Goal: Communication & Community: Share content

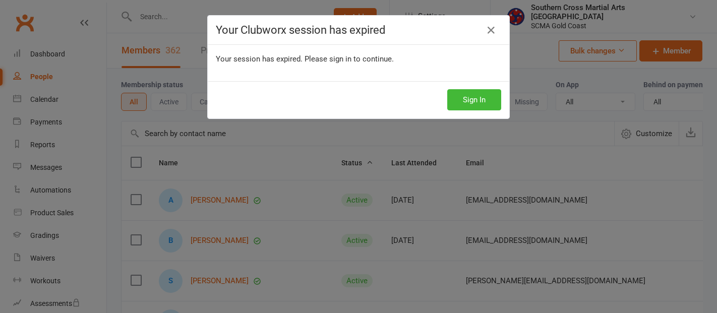
select select "100"
click at [471, 103] on button "Sign In" at bounding box center [474, 99] width 54 height 21
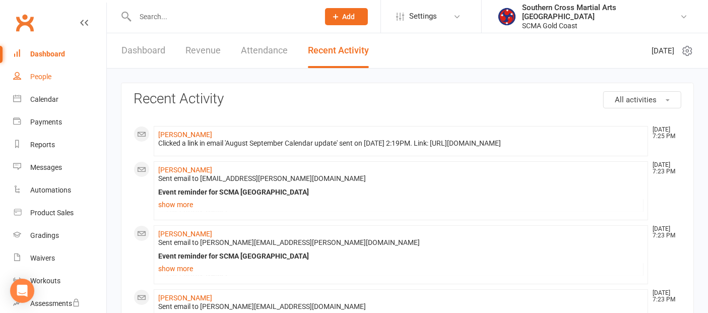
click at [43, 73] on div "People" at bounding box center [40, 77] width 21 height 8
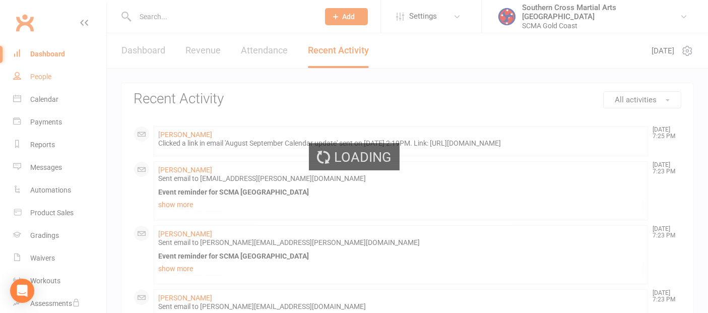
select select "100"
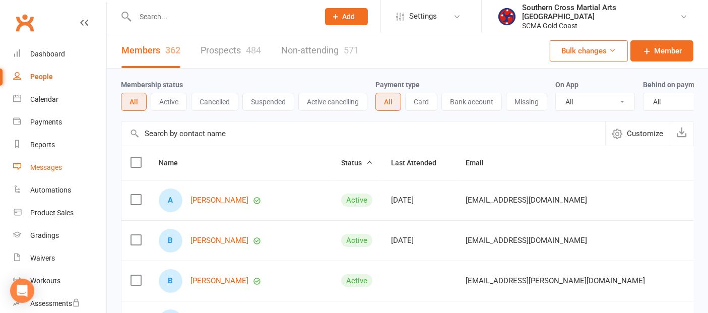
click at [55, 164] on div "Messages" at bounding box center [46, 167] width 32 height 8
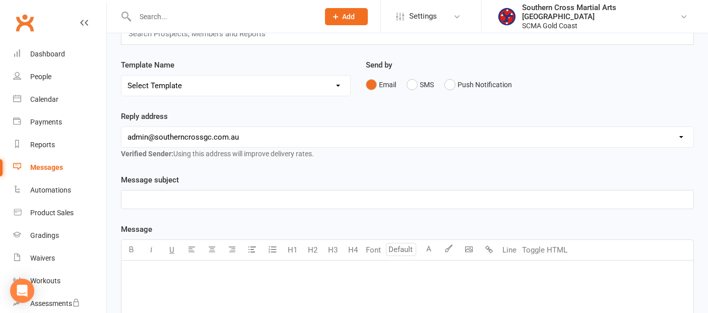
scroll to position [168, 0]
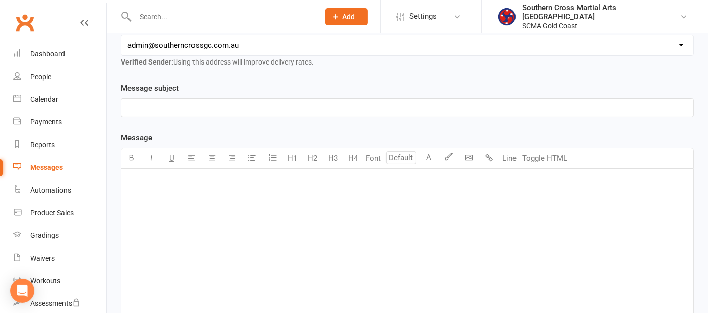
click at [168, 179] on p "﻿" at bounding box center [408, 182] width 560 height 12
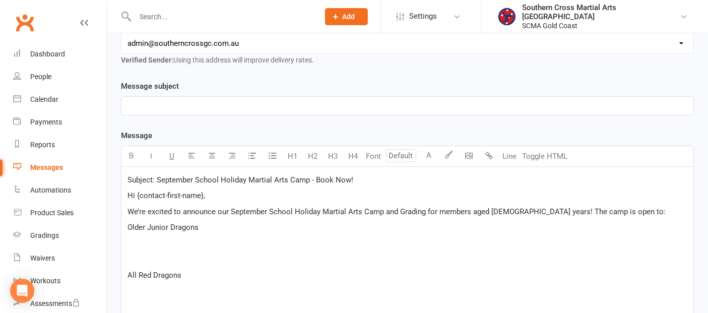
scroll to position [172, 0]
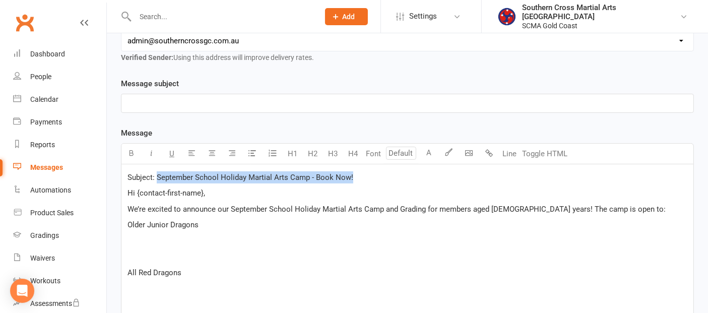
drag, startPoint x: 356, startPoint y: 175, endPoint x: 157, endPoint y: 177, distance: 199.6
click at [157, 177] on p "Subject: September School Holiday Martial Arts Camp - Book Now!" at bounding box center [408, 177] width 560 height 12
copy span "September School Holiday Martial Arts Camp - Book Now!"
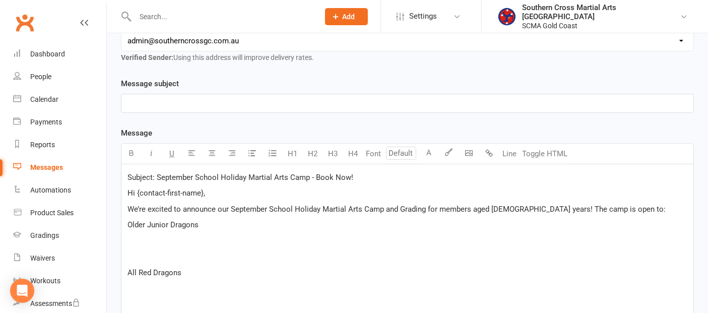
click at [141, 98] on p "﻿" at bounding box center [408, 103] width 560 height 12
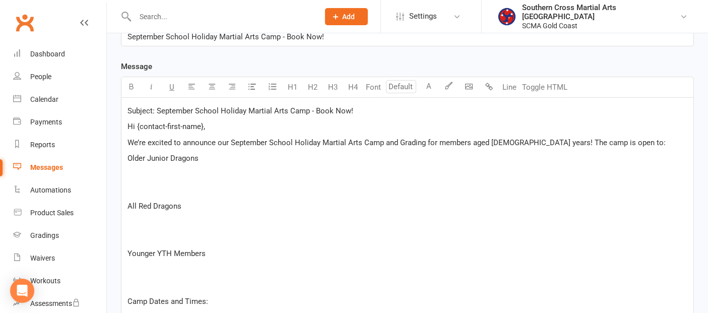
scroll to position [228, 0]
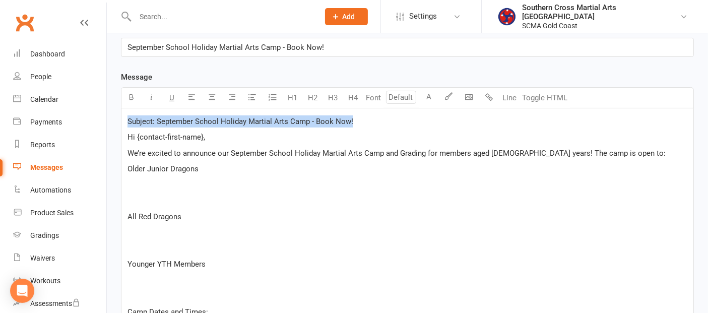
drag, startPoint x: 359, startPoint y: 120, endPoint x: 124, endPoint y: 120, distance: 234.9
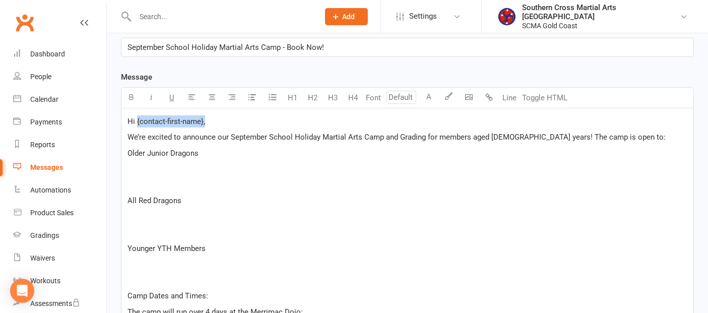
drag, startPoint x: 192, startPoint y: 118, endPoint x: 136, endPoint y: 118, distance: 55.5
click at [136, 118] on p "Hi {contact-first-name}," at bounding box center [408, 121] width 560 height 12
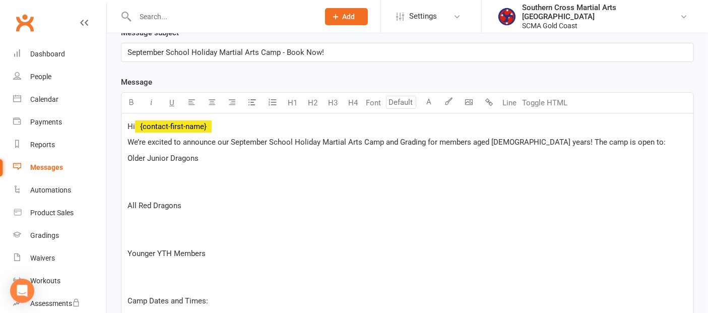
scroll to position [224, 0]
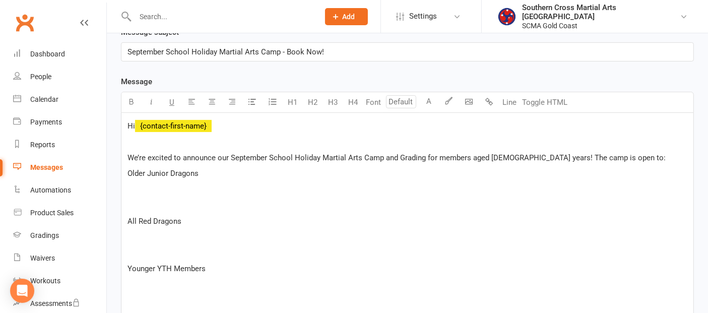
click at [157, 201] on p "﻿" at bounding box center [408, 205] width 560 height 12
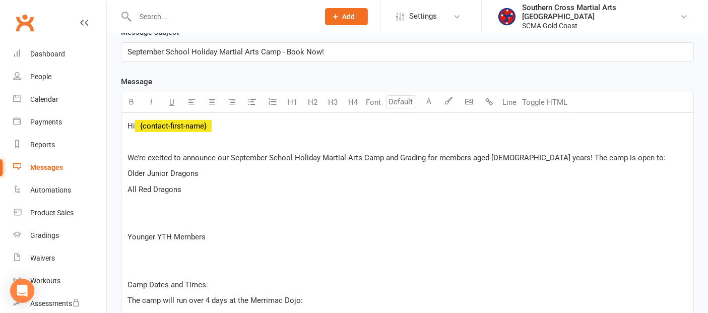
click at [144, 222] on p "﻿" at bounding box center [408, 221] width 560 height 12
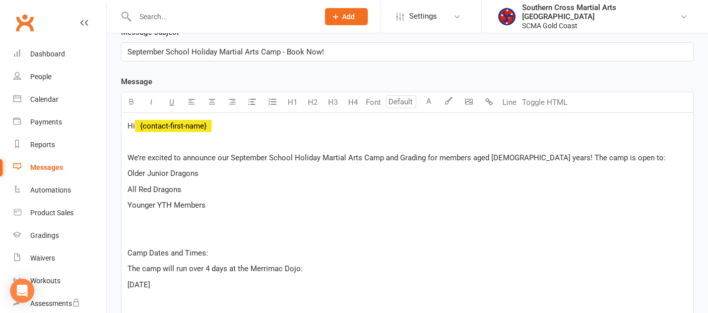
click at [141, 222] on p "﻿" at bounding box center [408, 221] width 560 height 12
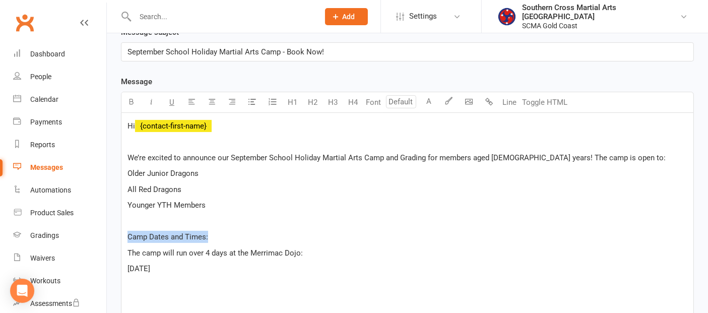
drag, startPoint x: 210, startPoint y: 236, endPoint x: 125, endPoint y: 235, distance: 85.2
click at [355, 98] on button "H4" at bounding box center [353, 102] width 20 height 20
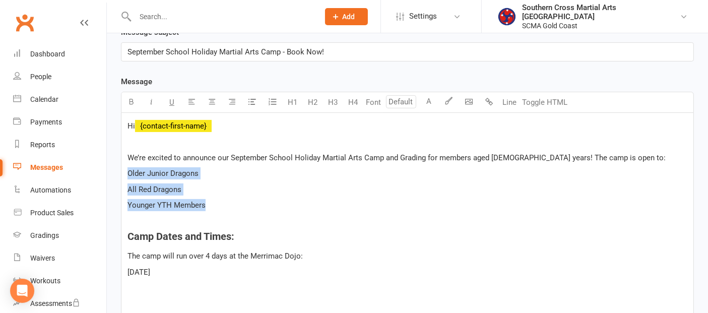
drag, startPoint x: 220, startPoint y: 202, endPoint x: 123, endPoint y: 172, distance: 101.1
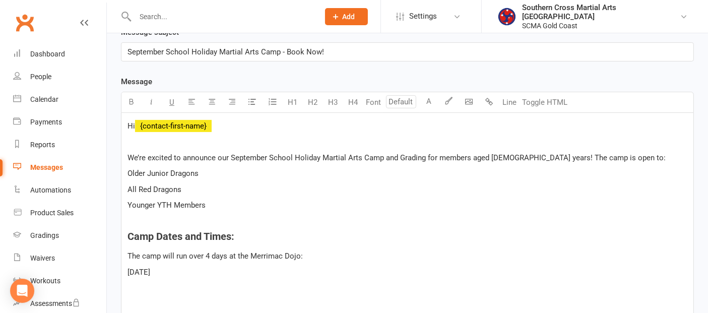
click at [472, 140] on p "﻿" at bounding box center [408, 142] width 560 height 12
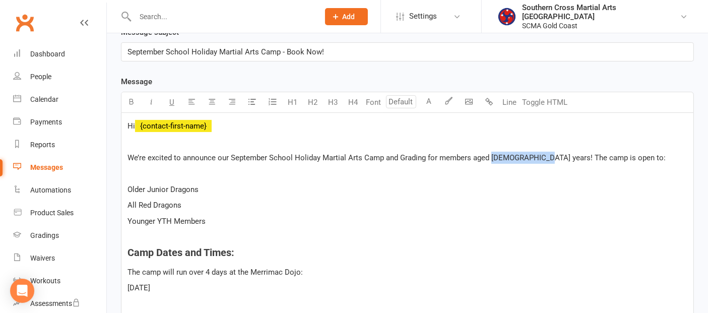
drag, startPoint x: 490, startPoint y: 153, endPoint x: 535, endPoint y: 157, distance: 45.5
click at [535, 157] on span "We’re excited to announce our September School Holiday Martial Arts Camp and Gr…" at bounding box center [397, 157] width 538 height 9
click at [132, 101] on icon "button" at bounding box center [132, 102] width 8 height 8
click at [286, 167] on p "﻿" at bounding box center [408, 173] width 560 height 12
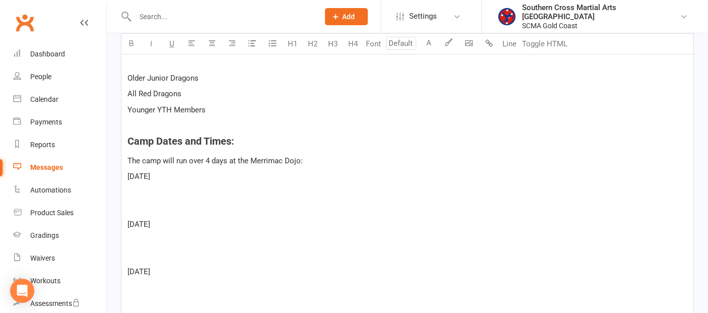
scroll to position [336, 0]
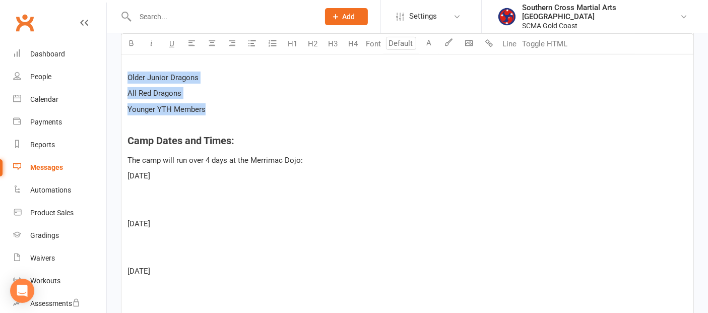
drag, startPoint x: 206, startPoint y: 106, endPoint x: 122, endPoint y: 79, distance: 88.0
click at [253, 40] on icon "button" at bounding box center [253, 43] width 8 height 8
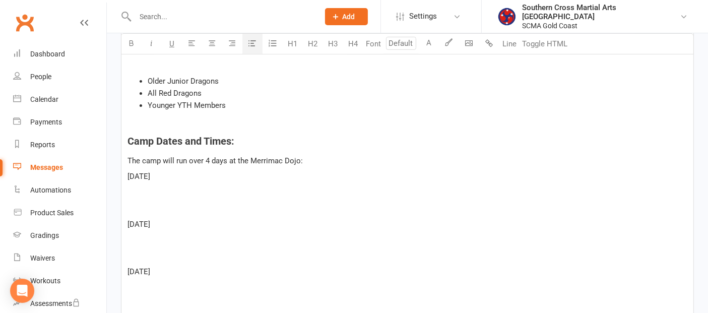
click at [128, 220] on span "[DATE]" at bounding box center [139, 224] width 23 height 9
click at [128, 235] on span "[DATE]" at bounding box center [139, 239] width 23 height 9
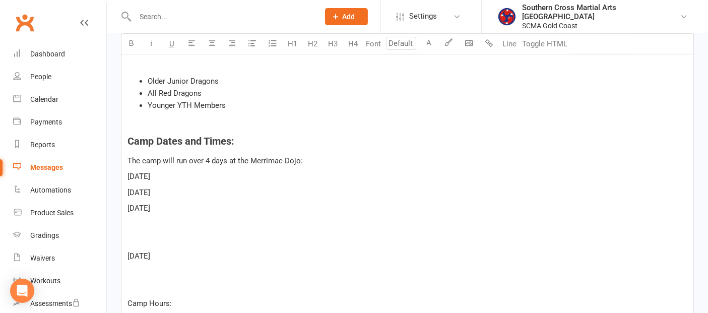
click at [134, 250] on p "﻿" at bounding box center [408, 256] width 560 height 12
drag, startPoint x: 214, startPoint y: 222, endPoint x: 121, endPoint y: 170, distance: 106.1
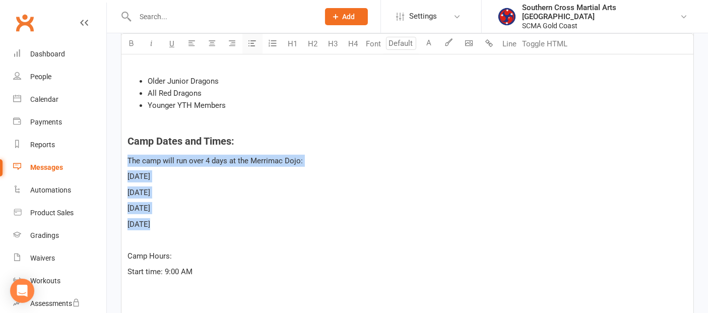
click at [255, 41] on icon "button" at bounding box center [253, 43] width 8 height 8
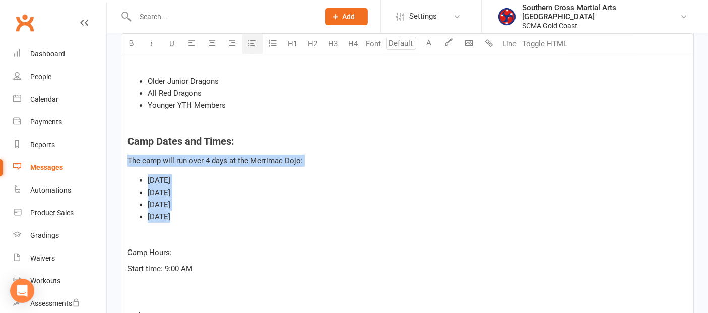
click at [250, 42] on icon "button" at bounding box center [253, 43] width 8 height 8
click at [251, 43] on icon "button" at bounding box center [253, 43] width 8 height 8
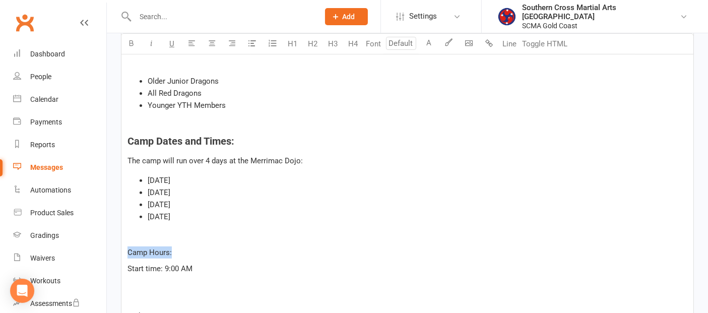
drag, startPoint x: 205, startPoint y: 247, endPoint x: 120, endPoint y: 252, distance: 84.8
click at [353, 46] on button "H4" at bounding box center [353, 44] width 20 height 20
click at [165, 287] on p "﻿" at bounding box center [408, 288] width 560 height 12
click at [156, 285] on p "﻿" at bounding box center [408, 288] width 560 height 12
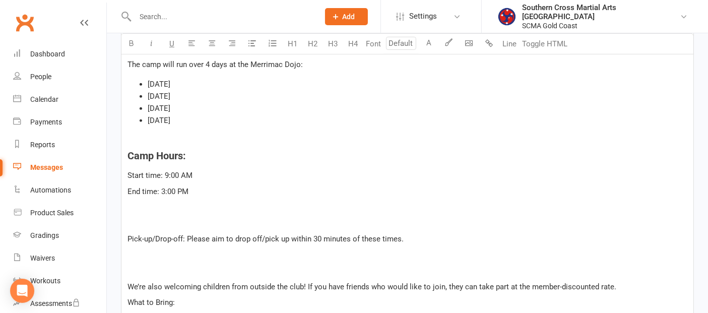
scroll to position [448, 0]
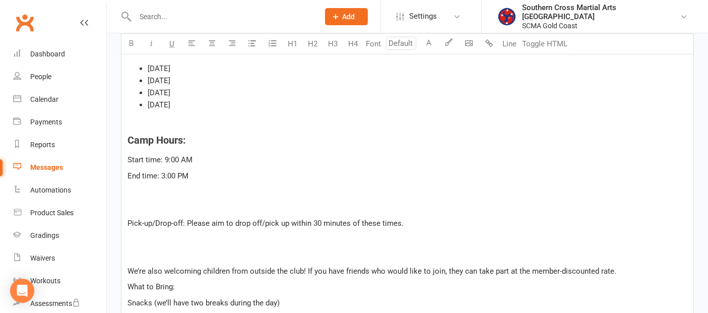
click at [152, 208] on p "﻿" at bounding box center [408, 208] width 560 height 12
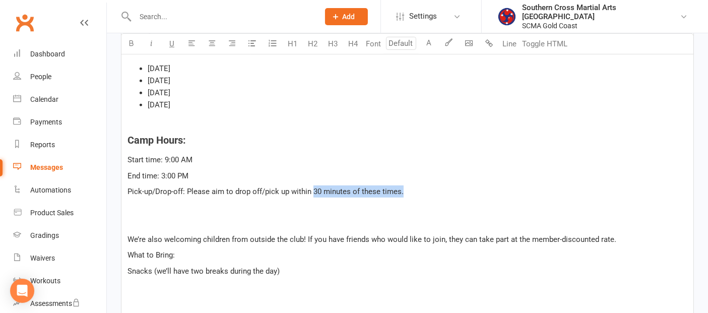
drag, startPoint x: 382, startPoint y: 197, endPoint x: 313, endPoint y: 188, distance: 69.7
click at [313, 188] on p "Pick-up/Drop-off: Please aim to drop off/pick up within 30 minutes of these tim…" at bounding box center [408, 192] width 560 height 12
drag, startPoint x: 236, startPoint y: 190, endPoint x: 349, endPoint y: 189, distance: 112.9
click at [349, 189] on span "Pick-up/Drop-off: Please aim to drop off/pick up within 30 minutes of these tim…" at bounding box center [266, 191] width 276 height 9
click at [135, 42] on button "button" at bounding box center [131, 44] width 20 height 20
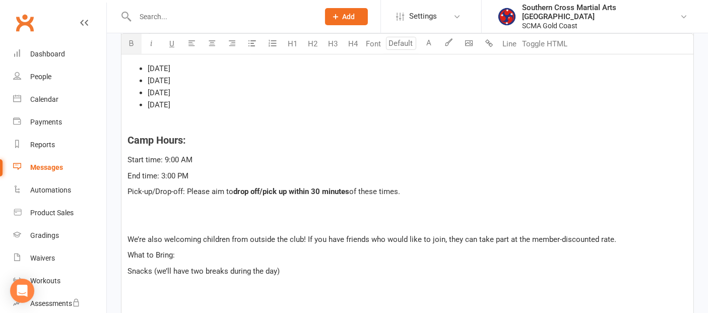
click at [486, 161] on p "Start time: 9:00 AM" at bounding box center [408, 160] width 560 height 12
click at [178, 220] on p "﻿" at bounding box center [408, 223] width 560 height 12
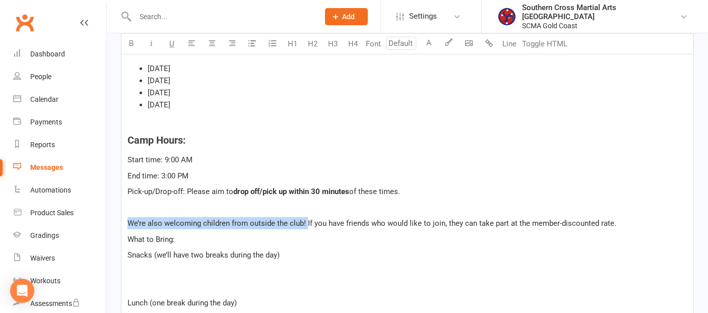
drag, startPoint x: 129, startPoint y: 219, endPoint x: 305, endPoint y: 220, distance: 176.9
click at [305, 220] on span "We’re also welcoming children from outside the club! If you have friends who wo…" at bounding box center [372, 223] width 489 height 9
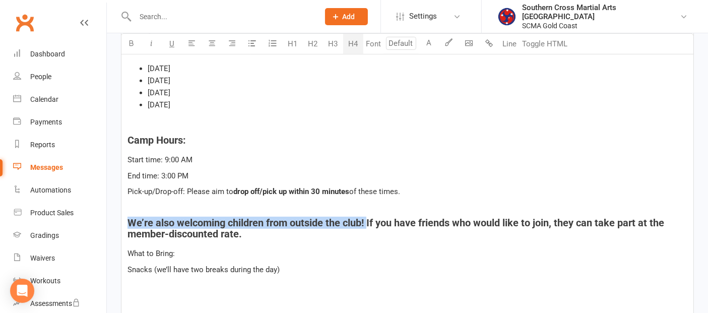
click at [354, 47] on button "H4" at bounding box center [353, 44] width 20 height 20
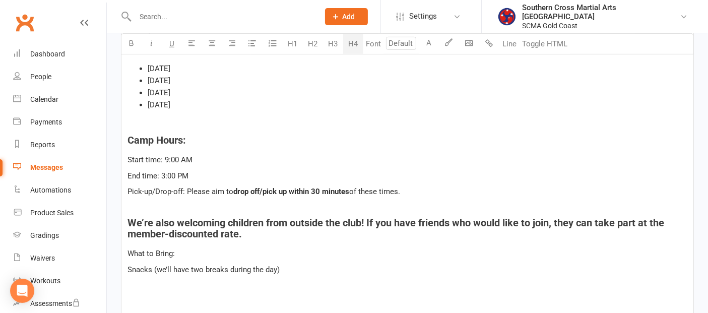
click at [372, 221] on span "We’re also welcoming children from outside the club! If you have friends who wo…" at bounding box center [397, 228] width 539 height 23
click at [370, 219] on span "We’re also welcoming children from outside the club! If you have friends who wo…" at bounding box center [397, 228] width 539 height 23
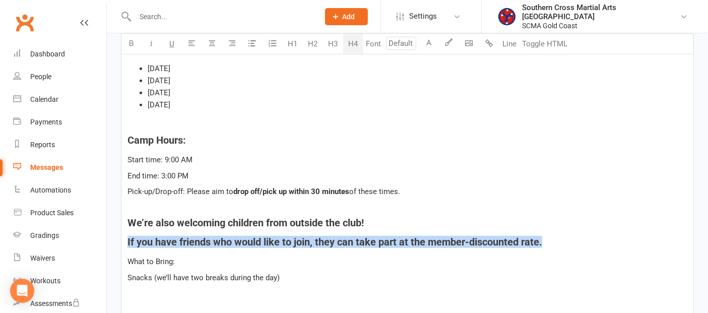
drag, startPoint x: 550, startPoint y: 241, endPoint x: 160, endPoint y: 87, distance: 419.6
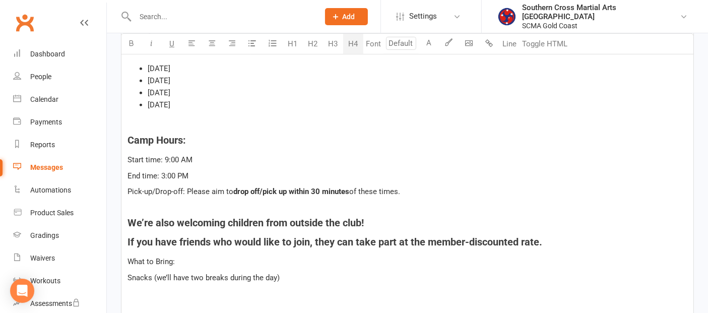
click at [348, 41] on button "H4" at bounding box center [353, 44] width 20 height 20
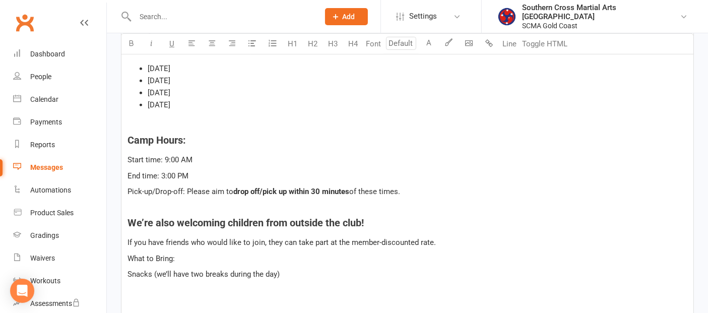
click at [128, 254] on span "What to Bring:" at bounding box center [151, 258] width 47 height 9
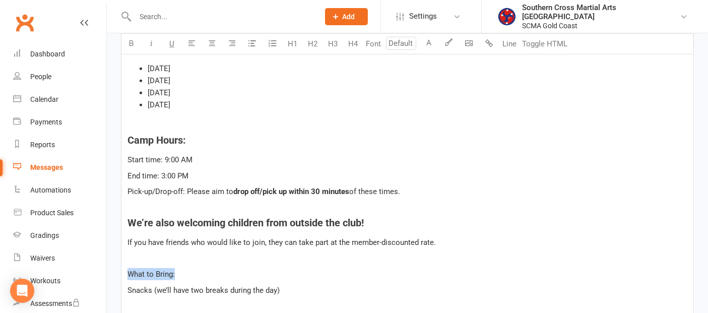
drag, startPoint x: 167, startPoint y: 272, endPoint x: 124, endPoint y: 271, distance: 43.4
click at [353, 41] on button "H4" at bounding box center [353, 44] width 20 height 20
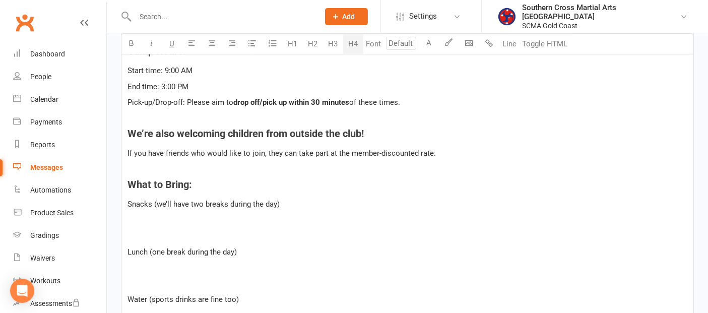
scroll to position [560, 0]
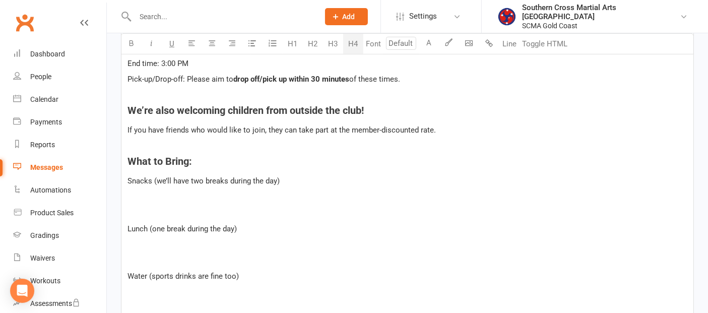
click at [158, 217] on p "﻿" at bounding box center [408, 213] width 560 height 12
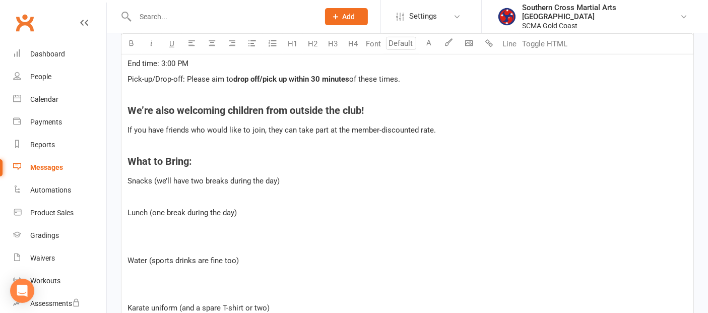
click at [151, 238] on p "﻿" at bounding box center [408, 244] width 560 height 12
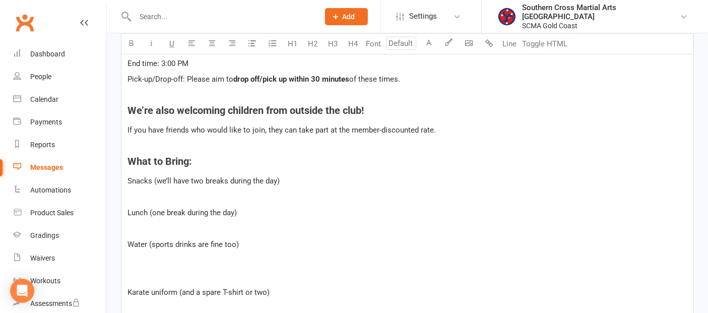
click at [138, 270] on p "﻿" at bounding box center [408, 276] width 560 height 12
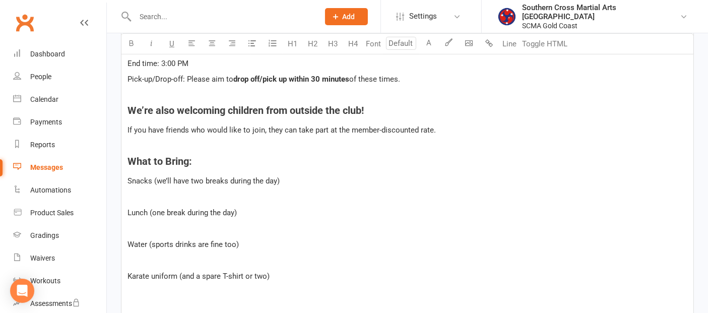
click at [128, 179] on span "Snacks (we’ll have two breaks during the day)" at bounding box center [204, 180] width 152 height 9
click at [128, 211] on span "Lunch (one break during the day)" at bounding box center [182, 212] width 109 height 9
drag, startPoint x: 132, startPoint y: 212, endPoint x: 126, endPoint y: 210, distance: 6.4
copy span "✔"
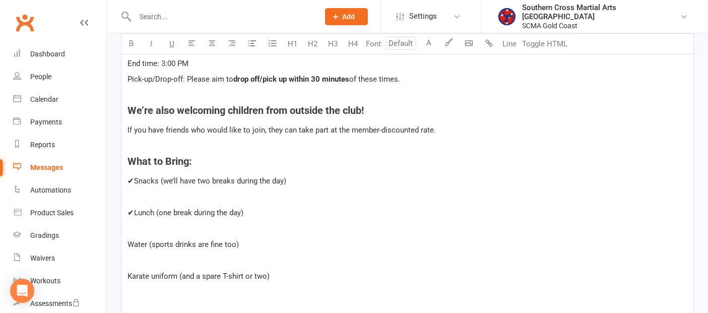
click at [128, 247] on span "Water (sports drinks are fine too)" at bounding box center [183, 244] width 111 height 9
click at [137, 257] on p "﻿" at bounding box center [408, 261] width 560 height 12
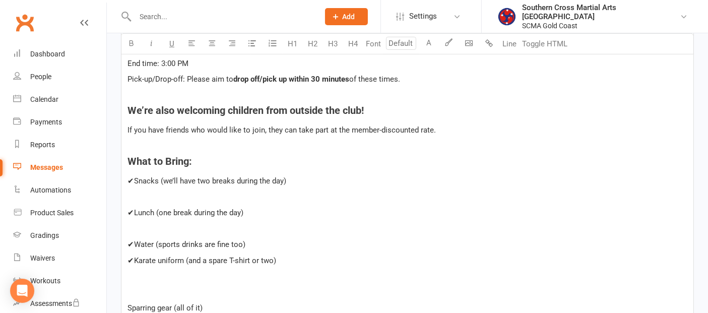
click at [144, 229] on p "﻿" at bounding box center [408, 229] width 560 height 12
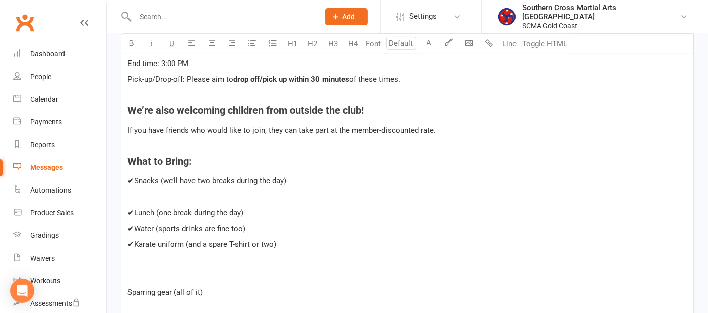
click at [136, 197] on p "﻿" at bounding box center [408, 197] width 560 height 12
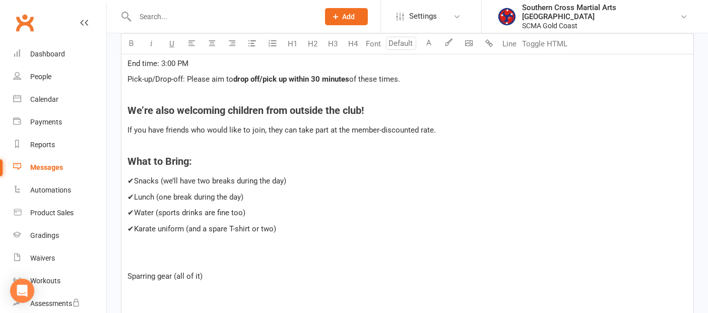
click at [140, 258] on p "﻿" at bounding box center [408, 261] width 560 height 12
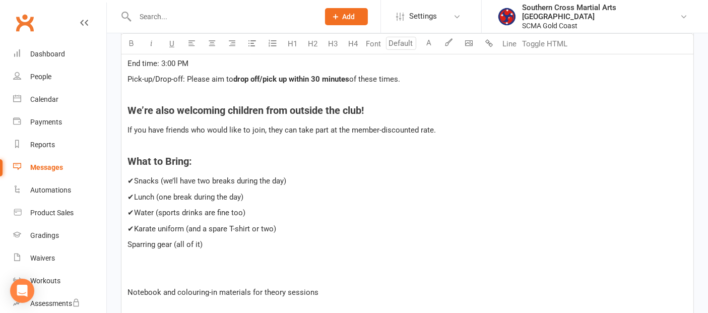
click at [127, 244] on div "Hi ﻿ {contact-first-name} ﻿ We’re excited to announce our September School Holi…" at bounding box center [407, 283] width 572 height 1013
click at [141, 280] on p "﻿" at bounding box center [408, 276] width 560 height 12
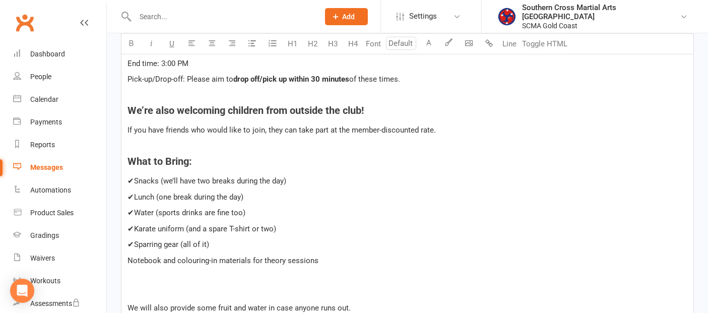
click at [125, 255] on div "Hi ﻿ {contact-first-name} ﻿ We’re excited to announce our September School Holi…" at bounding box center [407, 268] width 572 height 982
click at [146, 292] on p "﻿" at bounding box center [408, 292] width 560 height 12
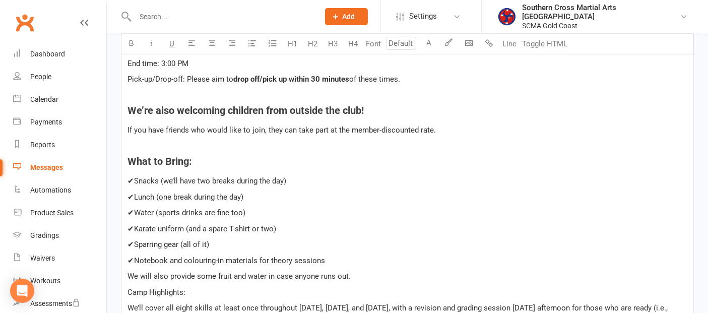
click at [382, 270] on p "We will also provide some fruit and water in case anyone runs out." at bounding box center [408, 276] width 560 height 12
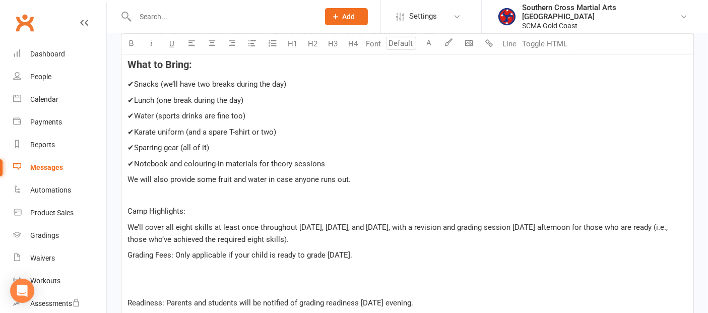
scroll to position [672, 0]
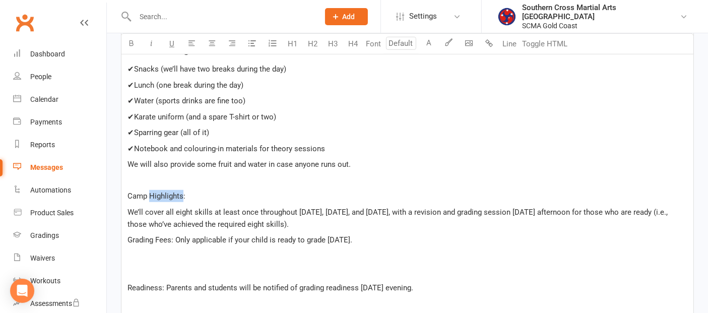
drag, startPoint x: 180, startPoint y: 194, endPoint x: 153, endPoint y: 193, distance: 27.3
click at [151, 193] on span "Camp Highlights:" at bounding box center [157, 196] width 58 height 9
click at [192, 195] on p "Camp Highlights:" at bounding box center [408, 196] width 560 height 12
drag, startPoint x: 192, startPoint y: 193, endPoint x: 116, endPoint y: 192, distance: 75.6
click at [116, 192] on div "Message subject September School Holiday Martial Arts Camp - Book Now! Message …" at bounding box center [407, 157] width 588 height 1158
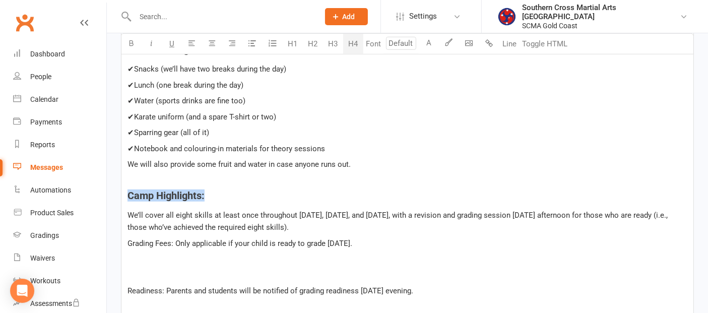
click at [354, 43] on button "H4" at bounding box center [353, 44] width 20 height 20
click at [442, 185] on div "Hi ﻿ {contact-first-name} ﻿ We’re excited to announce our September School Holi…" at bounding box center [407, 149] width 572 height 969
drag, startPoint x: 130, startPoint y: 213, endPoint x: 142, endPoint y: 215, distance: 12.3
click at [130, 213] on span "We’ll cover all eight skills at least once throughout [DATE], [DATE], and [DATE…" at bounding box center [399, 221] width 542 height 21
click at [345, 225] on p "We’ll cover all eight skills at least once throughout [DATE], [DATE], and [DATE…" at bounding box center [408, 221] width 560 height 24
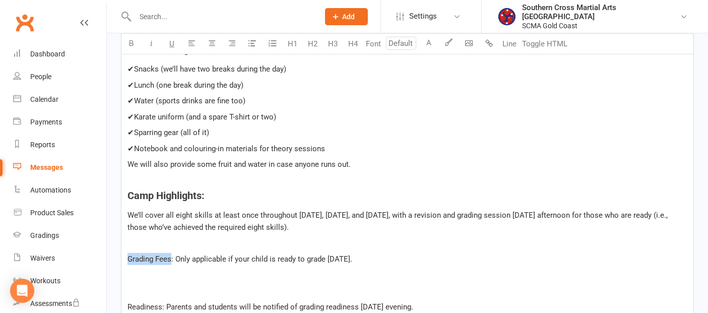
drag, startPoint x: 172, startPoint y: 258, endPoint x: 117, endPoint y: 259, distance: 54.5
click at [118, 260] on div "Message subject September School Holiday Martial Arts Camp - Book Now! Message …" at bounding box center [407, 167] width 588 height 1178
click at [125, 41] on button "button" at bounding box center [131, 44] width 20 height 20
click at [135, 296] on div "Hi ﻿ {contact-first-name} ﻿ We’re excited to announce our September School Holi…" at bounding box center [407, 157] width 572 height 985
click at [127, 289] on div "Hi ﻿ {contact-first-name} ﻿ We’re excited to announce our September School Holi…" at bounding box center [407, 157] width 572 height 985
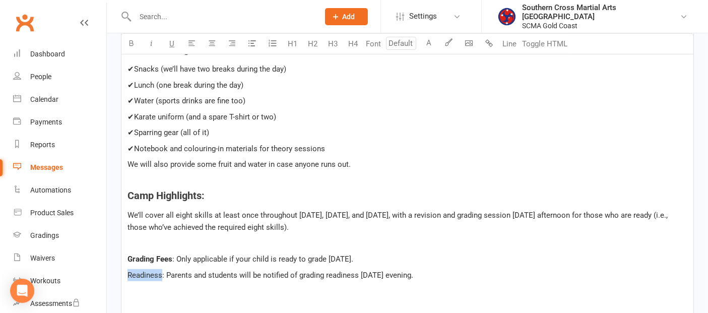
drag, startPoint x: 162, startPoint y: 273, endPoint x: 124, endPoint y: 267, distance: 38.8
click at [126, 274] on div "Hi ﻿ {contact-first-name} ﻿ We’re excited to announce our September School Holi…" at bounding box center [407, 141] width 572 height 953
click at [131, 41] on icon "button" at bounding box center [132, 43] width 8 height 8
click at [130, 212] on span "We’ll cover all eight skills at least once throughout [DATE], [DATE], and [DATE…" at bounding box center [399, 221] width 542 height 21
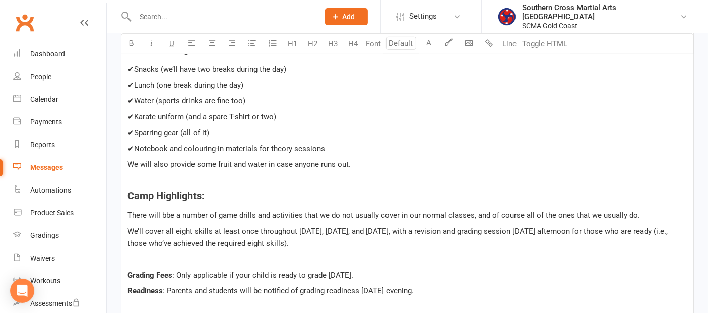
click at [163, 212] on span "There will bbe a number of game drills and activities that we do not usually co…" at bounding box center [384, 215] width 513 height 9
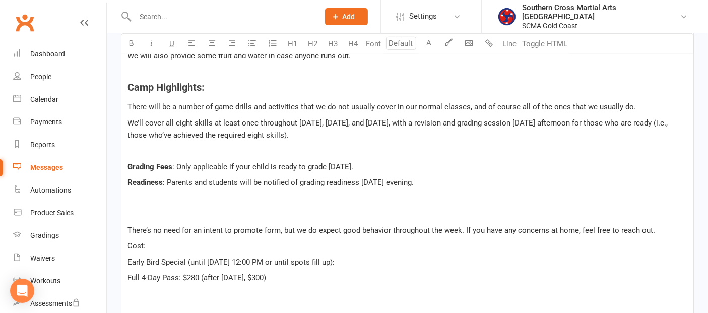
scroll to position [784, 0]
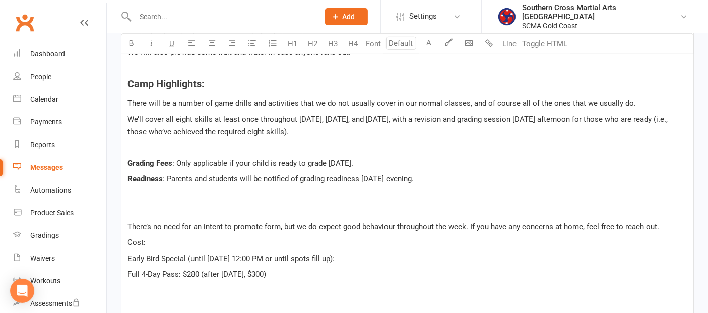
click at [128, 223] on span "There’s no need for an intent to promote form, but we do expect good behaviour …" at bounding box center [394, 226] width 532 height 9
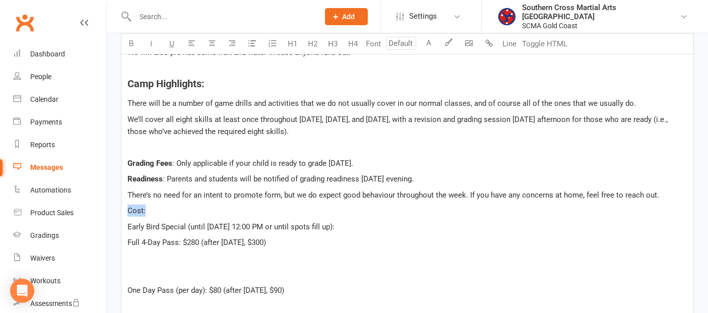
drag, startPoint x: 154, startPoint y: 205, endPoint x: 129, endPoint y: 208, distance: 25.4
click at [129, 208] on p "Cost:" at bounding box center [408, 211] width 560 height 12
click at [129, 208] on span "Cost:" at bounding box center [137, 210] width 18 height 9
click at [129, 205] on p "Camp Cost:" at bounding box center [408, 211] width 560 height 12
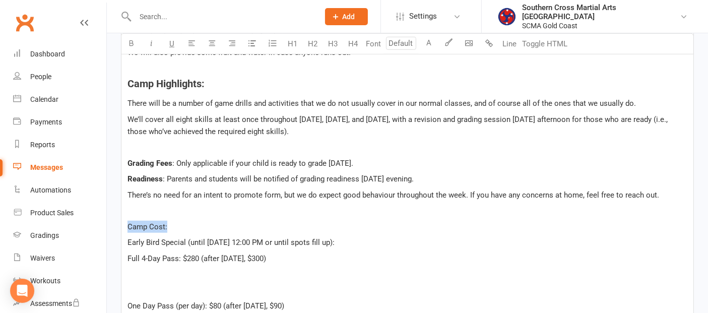
drag, startPoint x: 161, startPoint y: 224, endPoint x: 119, endPoint y: 223, distance: 41.4
click at [119, 223] on div "Message subject September School Holiday Martial Arts Camp - Book Now! Message …" at bounding box center [407, 39] width 588 height 1146
click at [353, 42] on button "H4" at bounding box center [353, 44] width 20 height 20
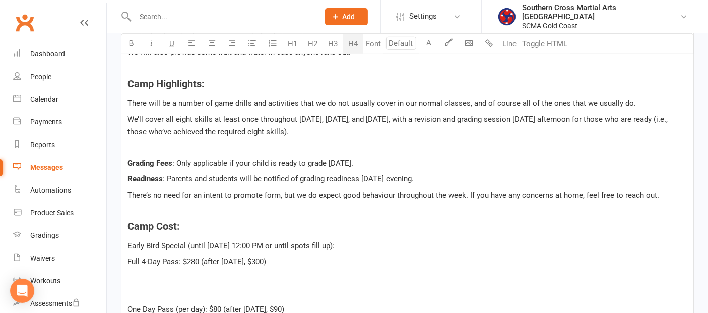
click at [238, 226] on h4 "Camp Cost:" at bounding box center [408, 226] width 560 height 11
click at [146, 296] on p "﻿" at bounding box center [408, 293] width 560 height 12
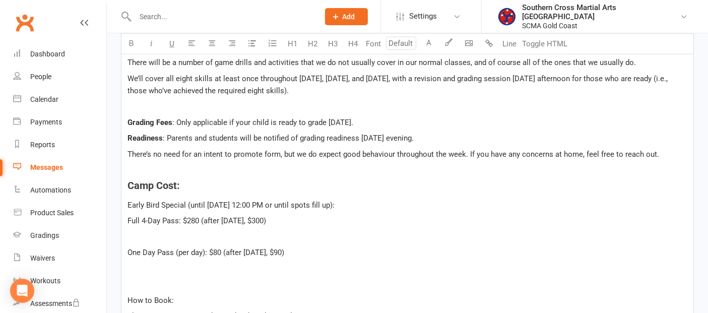
scroll to position [896, 0]
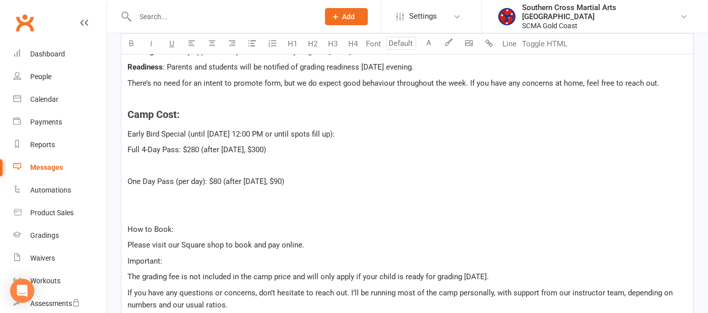
click at [144, 213] on p "﻿" at bounding box center [408, 213] width 560 height 12
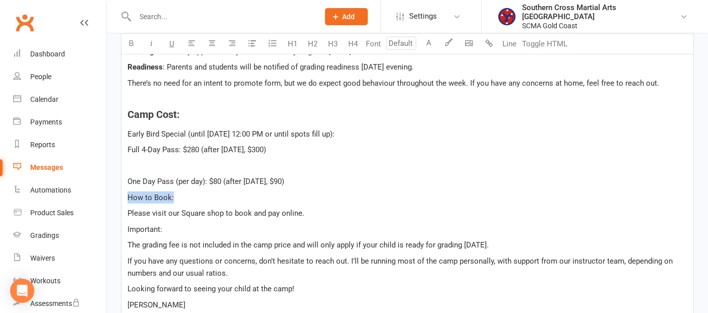
drag, startPoint x: 176, startPoint y: 195, endPoint x: 121, endPoint y: 190, distance: 55.6
click at [127, 41] on button "button" at bounding box center [131, 44] width 20 height 20
drag, startPoint x: 165, startPoint y: 224, endPoint x: 123, endPoint y: 224, distance: 42.3
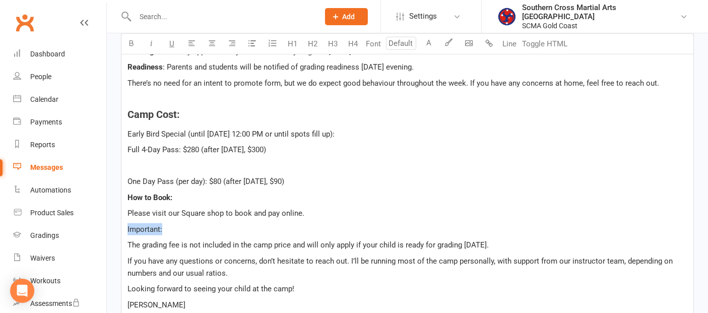
click at [133, 40] on icon "button" at bounding box center [132, 43] width 8 height 8
click at [154, 258] on span "If you have any questions or concerns, don’t hesitate to reach out. I’ll be run…" at bounding box center [401, 267] width 547 height 21
click at [130, 244] on span "The grading fee is not included in the camp price and will only apply if your c…" at bounding box center [308, 244] width 361 height 9
click at [128, 261] on span "If you have any questions or concerns, don’t hesitate to reach out. I’ll be run…" at bounding box center [401, 267] width 547 height 21
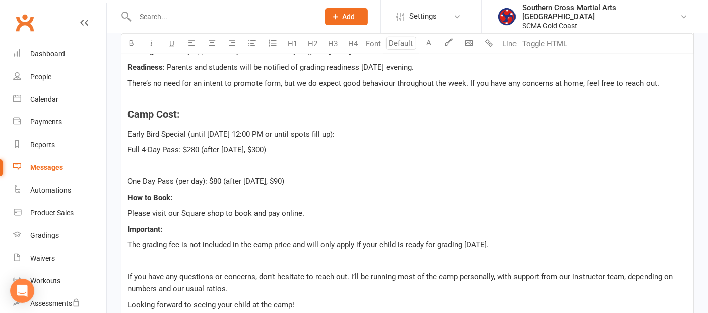
click at [228, 255] on p "﻿" at bounding box center [408, 261] width 560 height 12
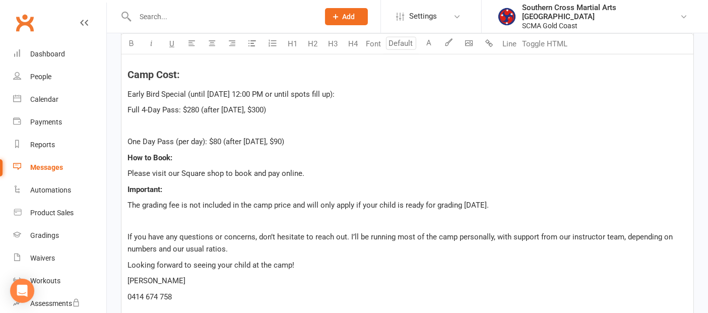
scroll to position [1008, 0]
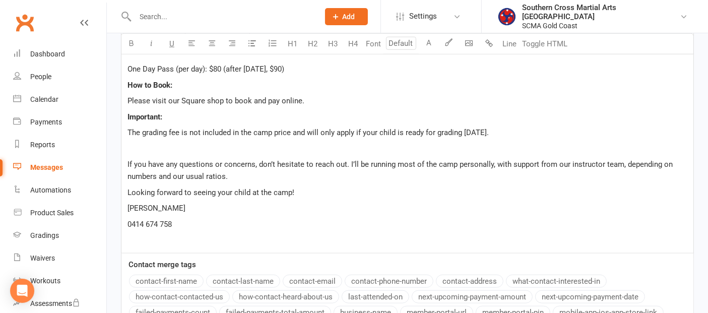
click at [258, 178] on p "If you have any questions or concerns, don’t hesitate to reach out. I’ll be run…" at bounding box center [408, 170] width 560 height 24
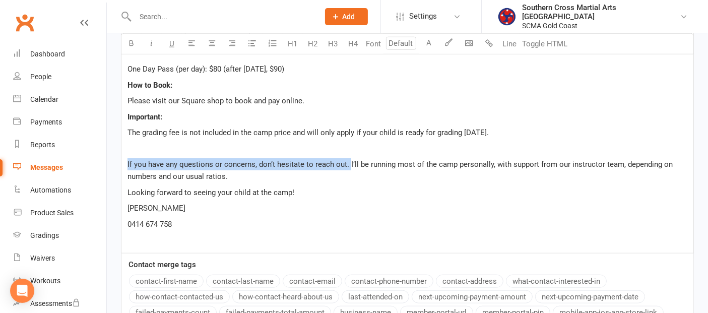
drag, startPoint x: 348, startPoint y: 159, endPoint x: 125, endPoint y: 163, distance: 222.9
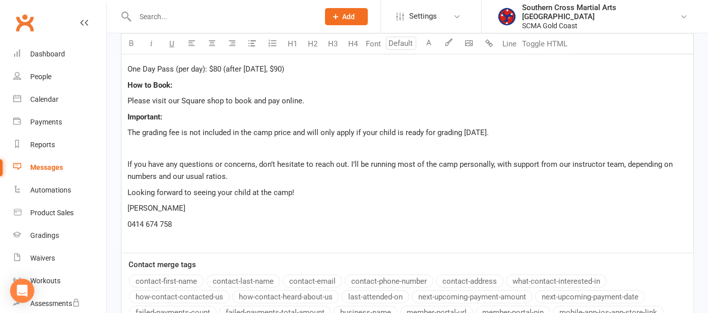
click at [236, 207] on p "[PERSON_NAME]" at bounding box center [408, 208] width 560 height 12
click at [301, 188] on p "Looking forward to seeing your child at the camp!" at bounding box center [408, 193] width 560 height 12
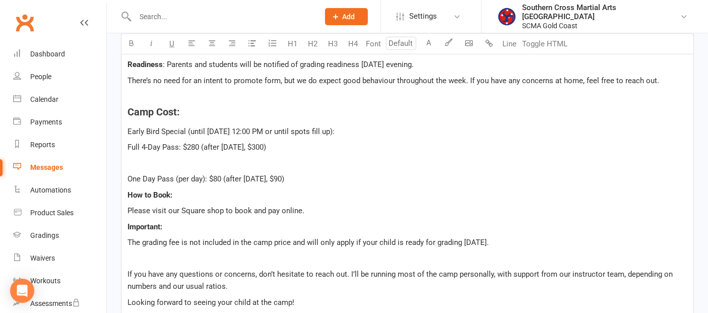
scroll to position [896, 0]
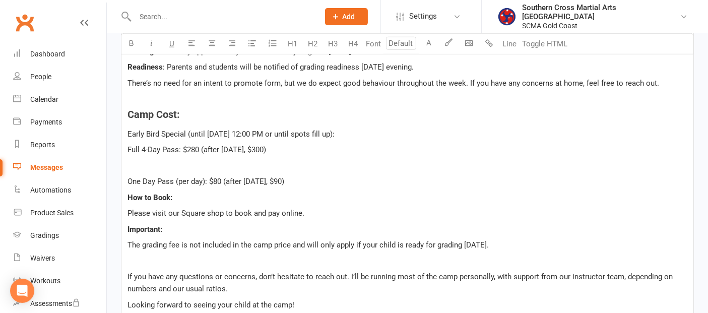
click at [141, 160] on p "﻿" at bounding box center [408, 166] width 560 height 12
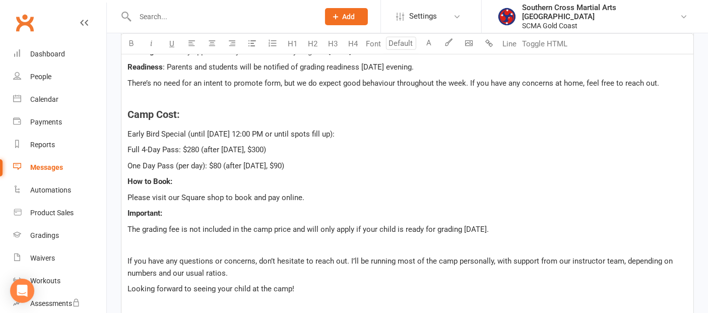
click at [130, 148] on span "Full 4-Day Pass: $280 (after [DATE], $300)" at bounding box center [197, 149] width 139 height 9
click at [128, 146] on span "Full 4-Day Pass: $280 (after [DATE], $300)" at bounding box center [197, 149] width 139 height 9
drag, startPoint x: 128, startPoint y: 130, endPoint x: 387, endPoint y: 127, distance: 259.1
click at [387, 128] on p "Early Bird Special (until [DATE] 12:00 PM or until spots fill up):" at bounding box center [408, 134] width 560 height 12
click at [128, 38] on button "button" at bounding box center [131, 44] width 20 height 20
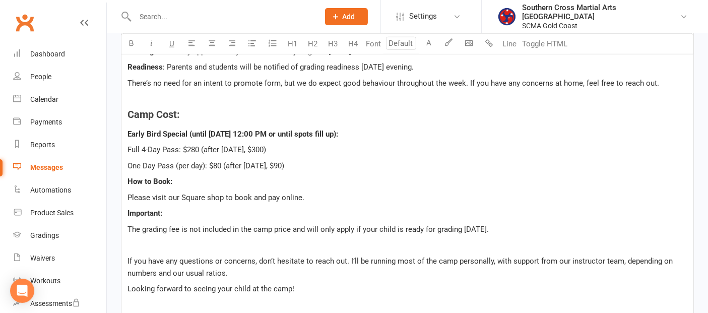
drag, startPoint x: 149, startPoint y: 148, endPoint x: 188, endPoint y: 149, distance: 38.3
click at [188, 149] on span "👉Full 4-Day Pass: $280 (after [DATE], $300)" at bounding box center [202, 149] width 148 height 9
click at [130, 42] on icon "button" at bounding box center [132, 43] width 8 height 8
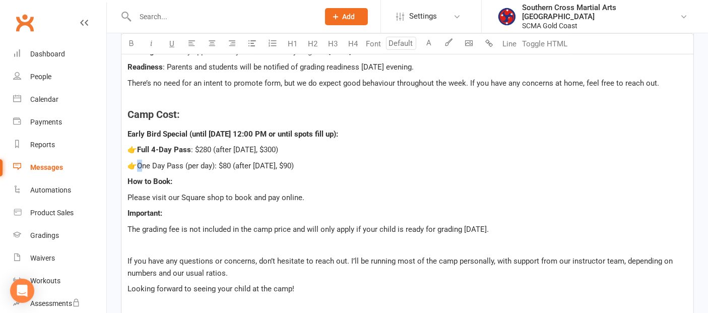
click at [142, 162] on span "👉One Day Pass (per day): $80 (after [DATE], $90)" at bounding box center [211, 165] width 166 height 9
drag, startPoint x: 182, startPoint y: 160, endPoint x: 140, endPoint y: 165, distance: 43.1
click at [140, 165] on span "👉One Day Pass (per day): $80 (after [DATE], $90)" at bounding box center [211, 165] width 166 height 9
click at [130, 39] on icon "button" at bounding box center [132, 43] width 8 height 8
click at [363, 147] on p "👉 Full 4-Day Pass : $280 (after [DATE], $300)" at bounding box center [408, 150] width 560 height 12
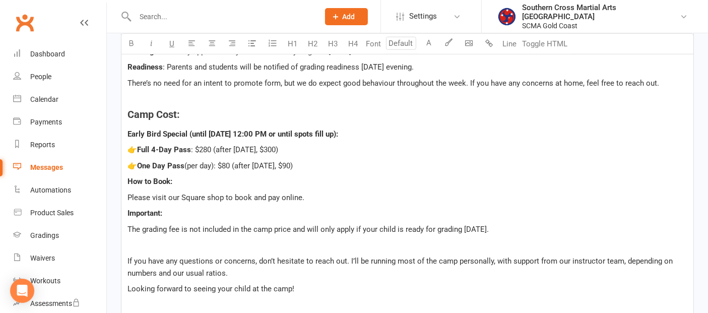
drag, startPoint x: 276, startPoint y: 191, endPoint x: 125, endPoint y: 186, distance: 151.8
click at [381, 147] on p "👉 Full 4-Day Pass : $280 (after [DATE], $300)" at bounding box center [408, 150] width 560 height 12
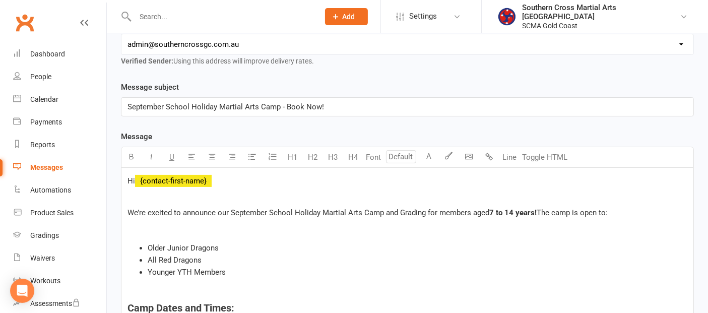
scroll to position [174, 0]
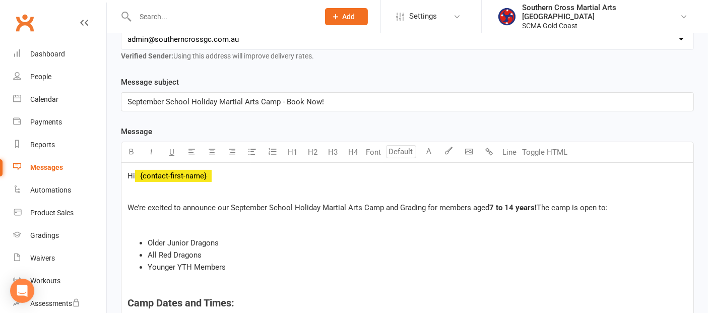
click at [146, 221] on p "﻿" at bounding box center [408, 223] width 560 height 12
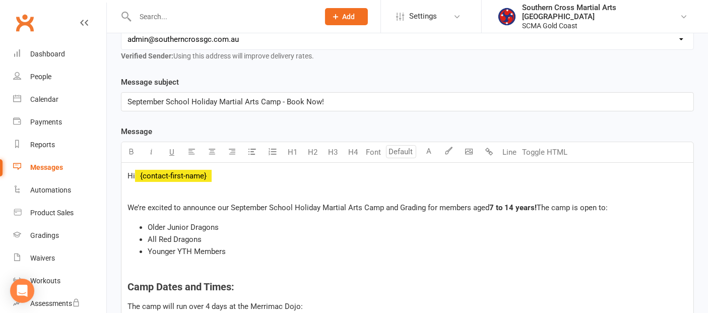
click at [131, 266] on p "﻿" at bounding box center [408, 272] width 560 height 12
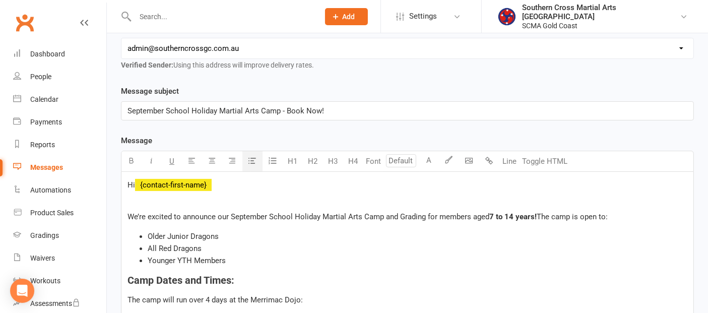
scroll to position [30, 0]
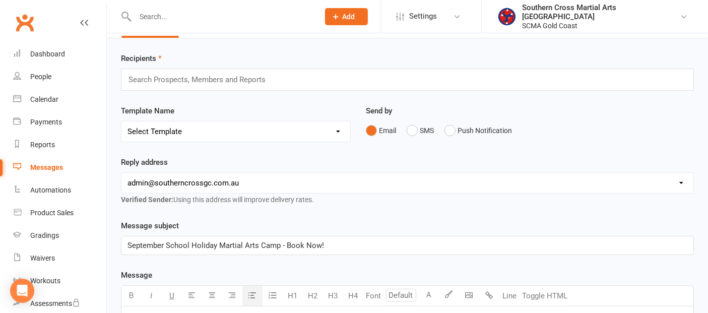
click at [179, 82] on input "text" at bounding box center [202, 79] width 148 height 13
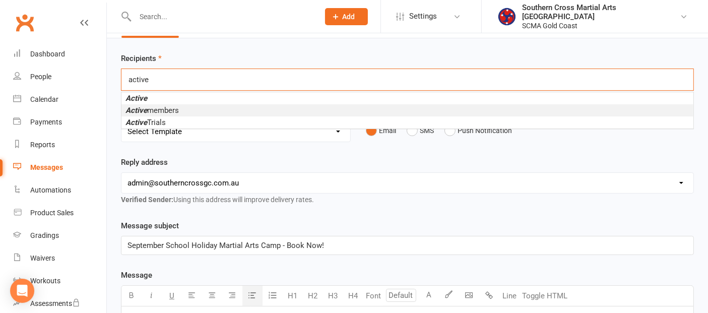
type input "active"
click at [154, 106] on span "Active members" at bounding box center [152, 110] width 53 height 9
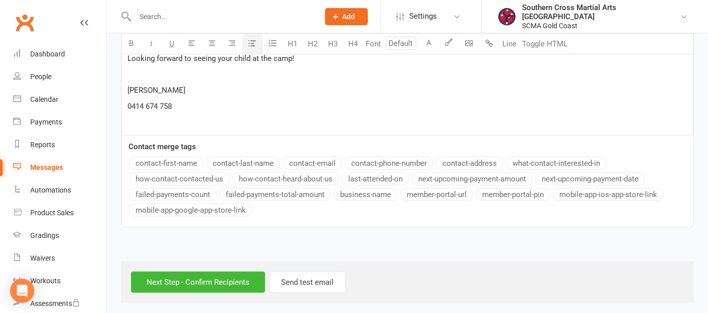
scroll to position [1097, 0]
click at [190, 276] on input "Next Step - Confirm Recipients" at bounding box center [198, 282] width 134 height 21
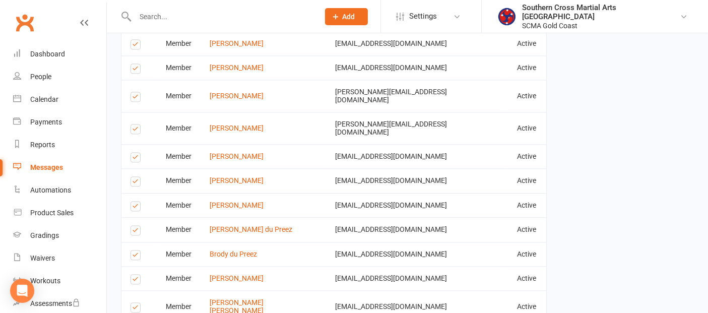
scroll to position [2211, 0]
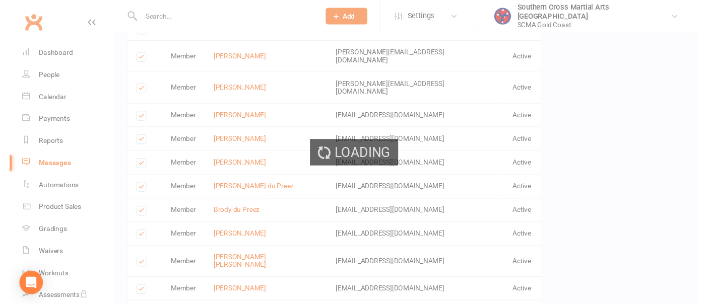
scroll to position [2207, 0]
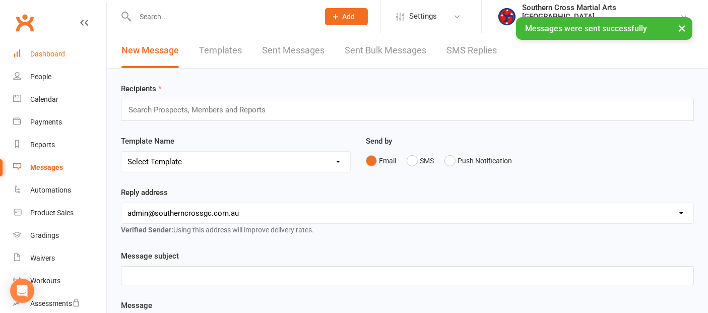
click at [54, 52] on div "Dashboard" at bounding box center [47, 54] width 35 height 8
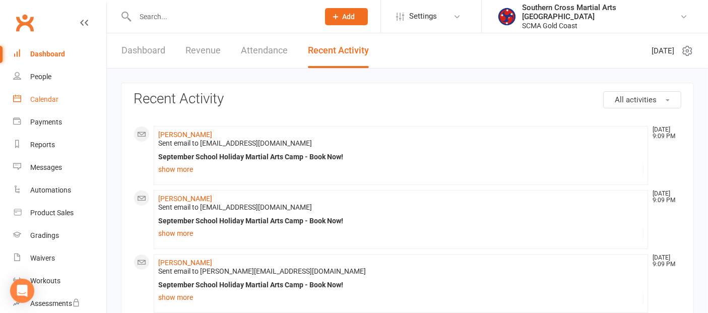
click at [51, 94] on link "Calendar" at bounding box center [59, 99] width 93 height 23
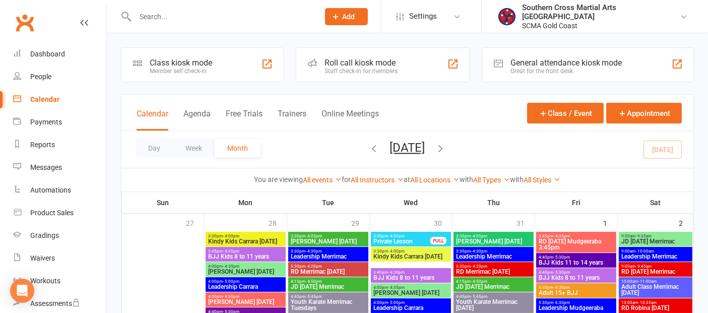
click at [447, 151] on icon "button" at bounding box center [441, 148] width 11 height 11
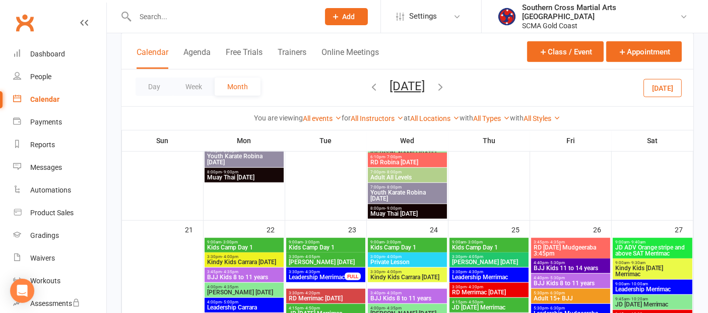
scroll to position [784, 0]
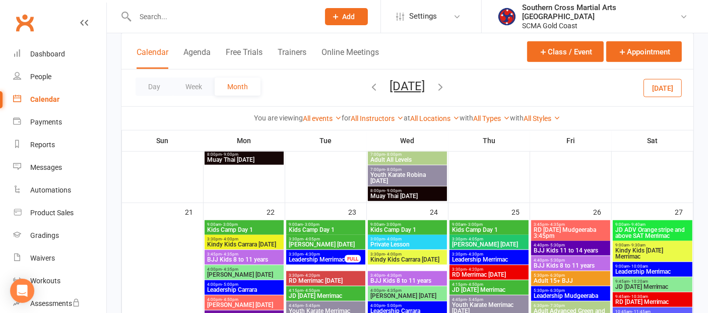
click at [267, 225] on span "9:00am - 3:00pm" at bounding box center [244, 224] width 75 height 5
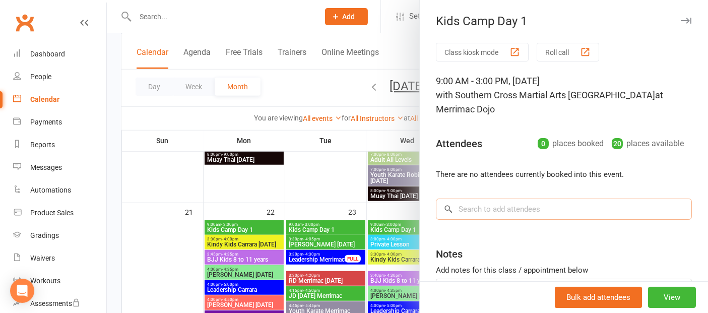
click at [467, 212] on input "search" at bounding box center [564, 209] width 256 height 21
click at [487, 182] on div "Class kiosk mode Roll call 9:00 AM - 3:00 PM, [DATE] with Southern Cross Martia…" at bounding box center [564, 203] width 288 height 320
click at [497, 209] on input "search" at bounding box center [564, 209] width 256 height 21
click at [669, 304] on button "View" at bounding box center [672, 297] width 48 height 21
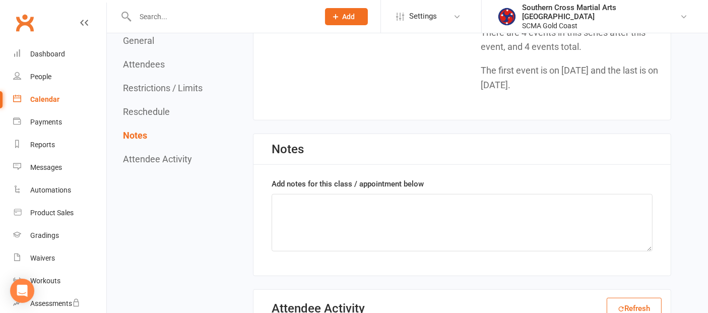
scroll to position [1105, 0]
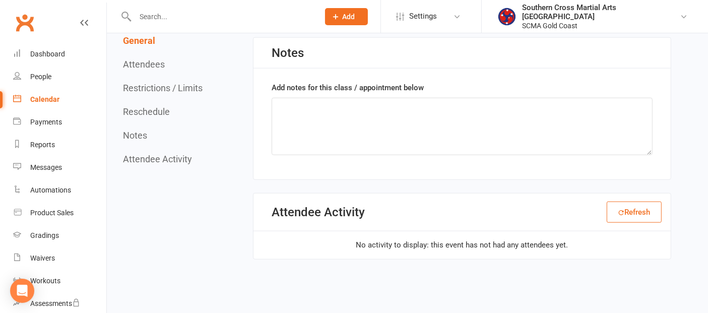
click at [187, 88] on button "Restrictions / Limits" at bounding box center [163, 88] width 80 height 11
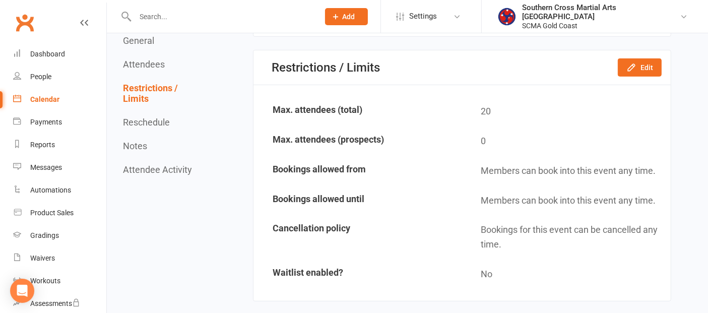
scroll to position [572, 0]
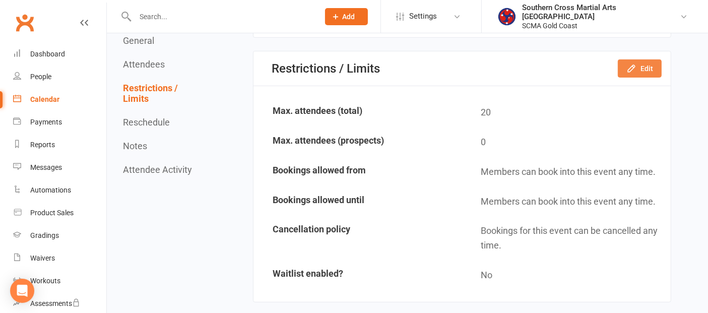
click at [633, 64] on icon "button" at bounding box center [632, 69] width 10 height 10
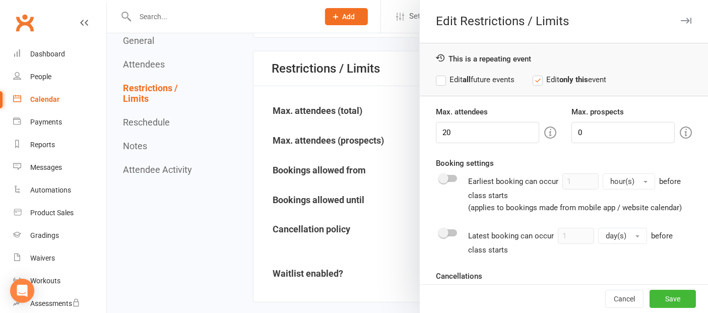
click at [439, 81] on label "Edit all future events" at bounding box center [475, 80] width 79 height 12
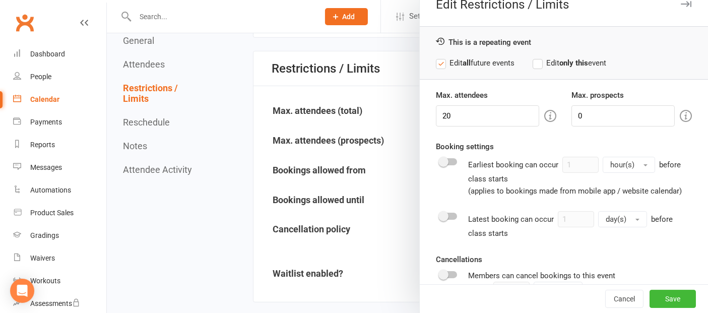
scroll to position [0, 0]
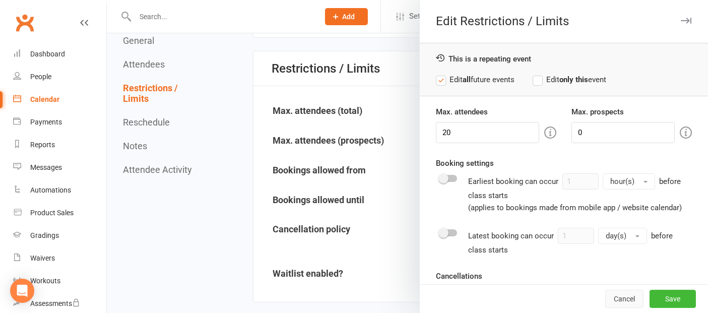
click at [615, 297] on button "Cancel" at bounding box center [624, 299] width 38 height 18
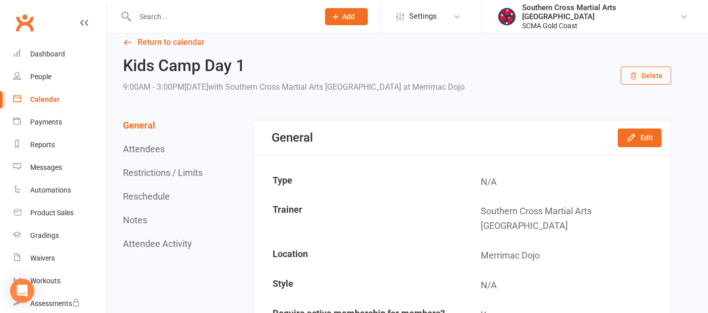
scroll to position [12, 0]
click at [647, 140] on button "Edit" at bounding box center [640, 138] width 44 height 18
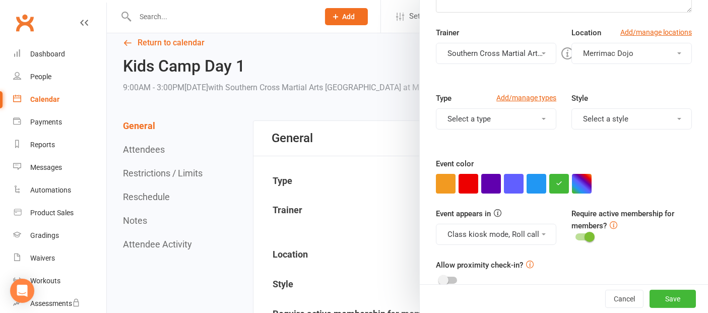
scroll to position [209, 0]
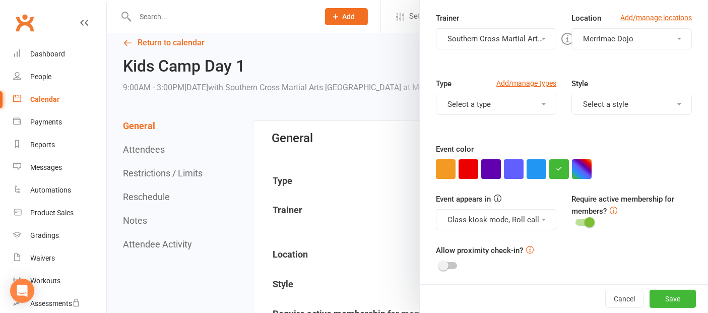
click at [528, 213] on button "Class kiosk mode, Roll call" at bounding box center [496, 219] width 120 height 21
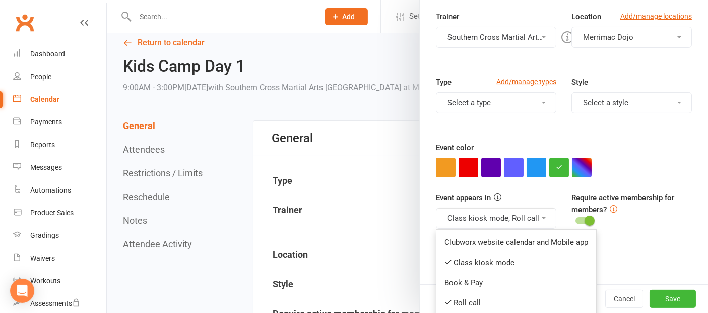
scroll to position [210, 0]
click at [445, 258] on icon at bounding box center [449, 262] width 8 height 8
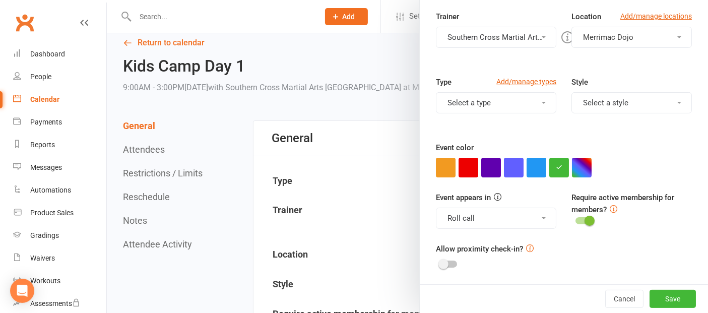
scroll to position [209, 0]
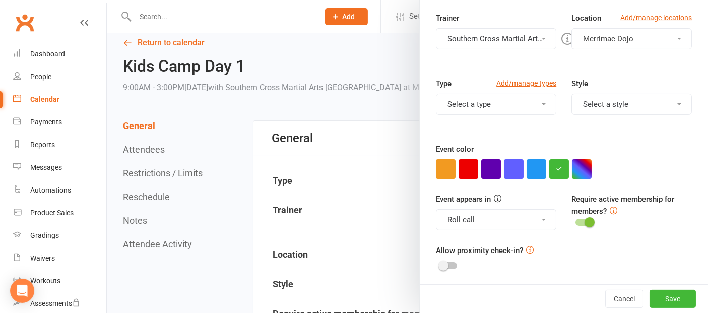
click at [503, 219] on button "Roll call" at bounding box center [496, 219] width 120 height 21
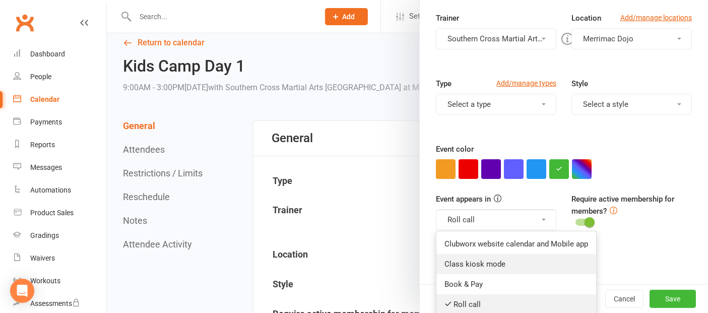
click at [446, 300] on icon at bounding box center [449, 304] width 8 height 8
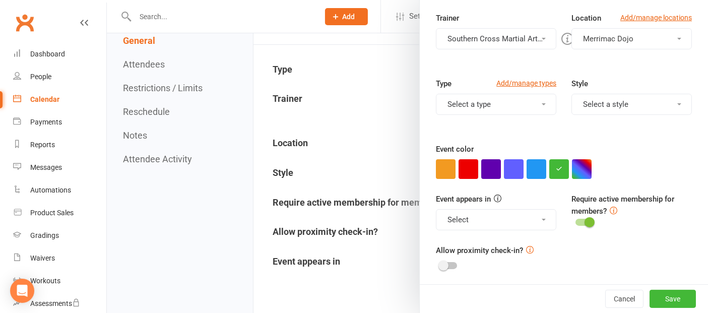
scroll to position [124, 0]
click at [532, 216] on button "Select" at bounding box center [496, 219] width 120 height 21
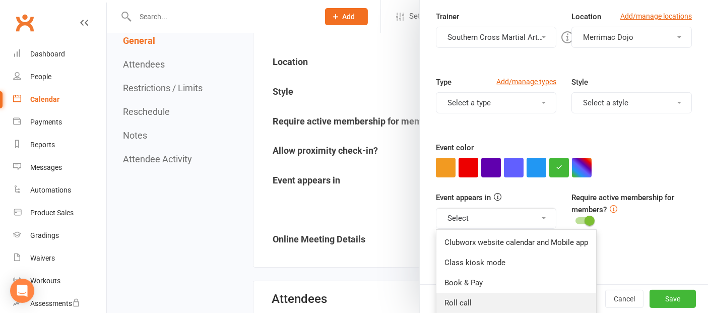
scroll to position [236, 0]
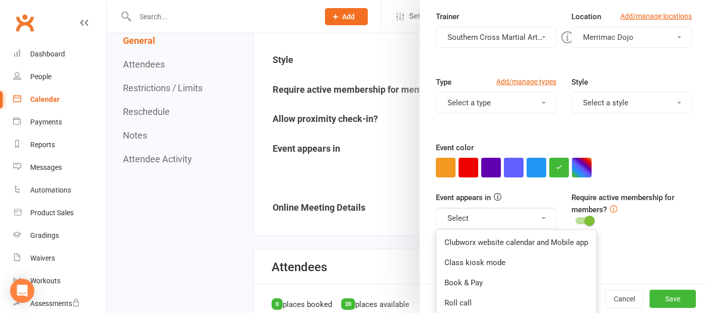
click at [635, 254] on div "Allow proximity check-in?" at bounding box center [564, 257] width 256 height 28
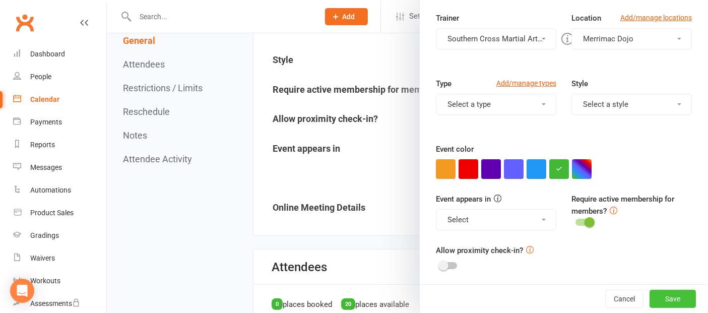
click at [650, 295] on button "Save" at bounding box center [673, 299] width 46 height 18
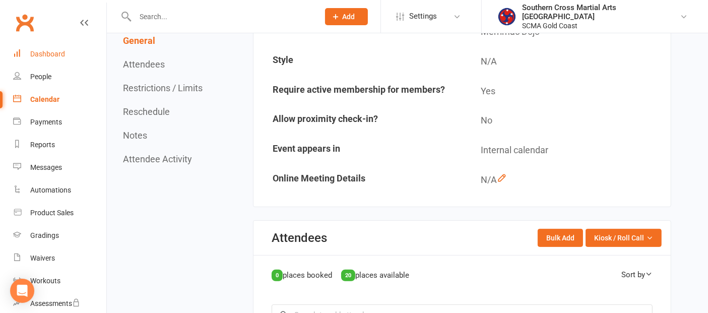
click at [41, 48] on link "Dashboard" at bounding box center [59, 54] width 93 height 23
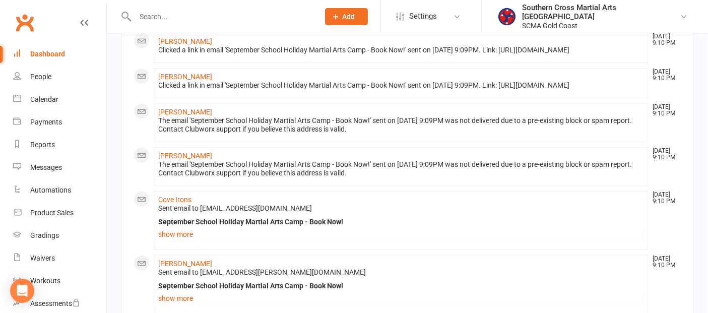
scroll to position [112, 0]
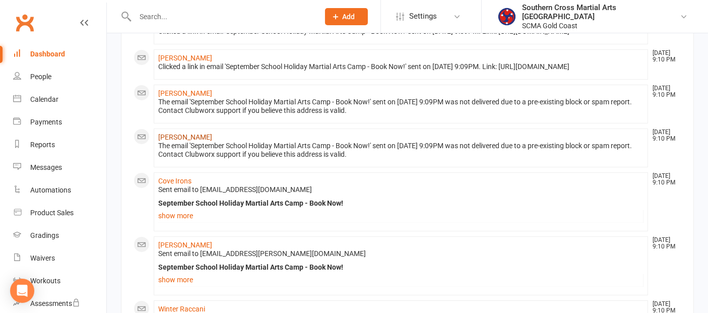
click at [187, 141] on link "[PERSON_NAME]" at bounding box center [185, 137] width 54 height 8
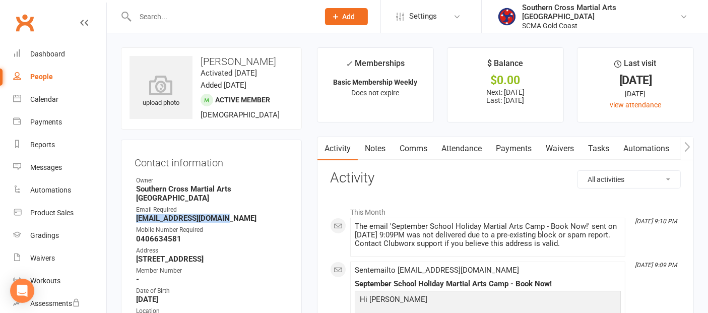
drag, startPoint x: 224, startPoint y: 211, endPoint x: 132, endPoint y: 213, distance: 92.3
click at [132, 213] on div "Contact information Owner Southern Cross Martial Arts Gold Coast Email Required…" at bounding box center [211, 250] width 181 height 221
copy strong "[EMAIL_ADDRESS][DOMAIN_NAME]"
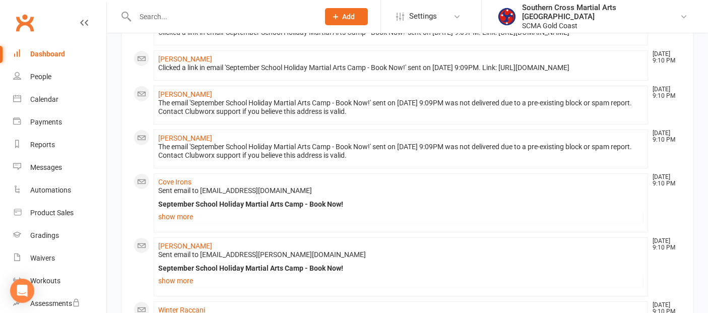
scroll to position [112, 0]
click at [199, 97] on link "[PERSON_NAME]" at bounding box center [185, 93] width 54 height 8
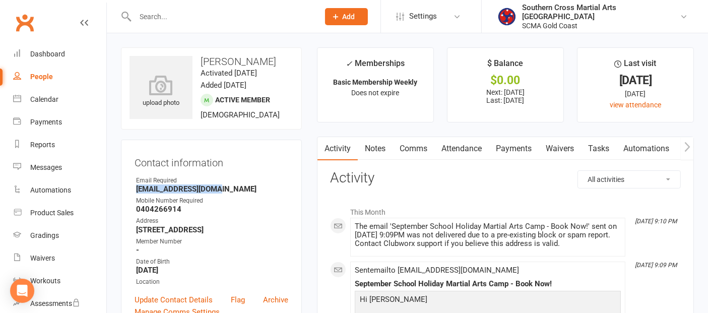
drag, startPoint x: 222, startPoint y: 192, endPoint x: 138, endPoint y: 189, distance: 83.7
click at [138, 189] on strong "[EMAIL_ADDRESS][DOMAIN_NAME]" at bounding box center [212, 189] width 152 height 9
copy strong "[EMAIL_ADDRESS][DOMAIN_NAME]"
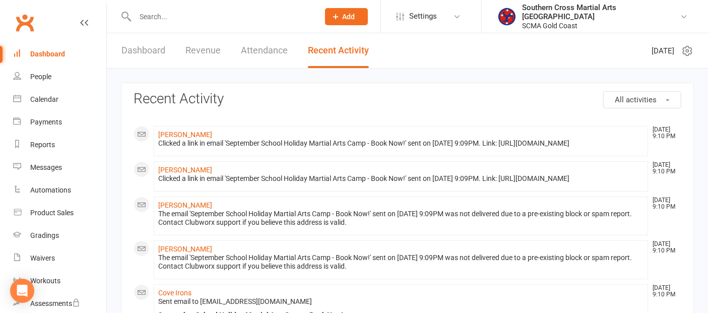
click at [651, 98] on span "All activities" at bounding box center [636, 99] width 42 height 9
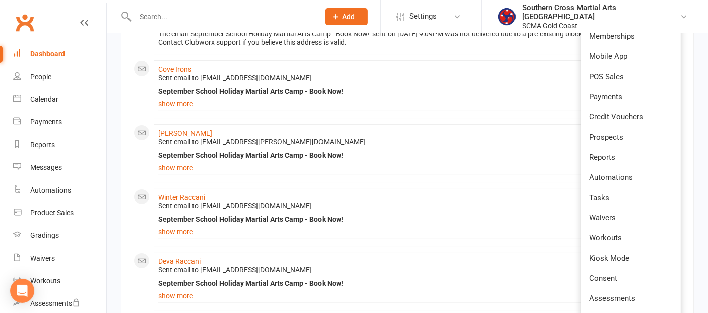
scroll to position [280, 0]
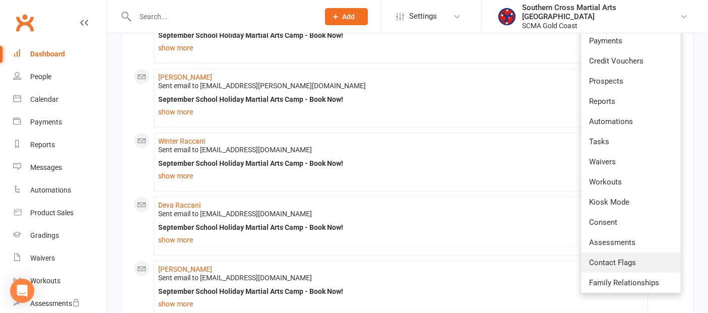
click at [616, 259] on span "Contact Flags" at bounding box center [612, 262] width 47 height 9
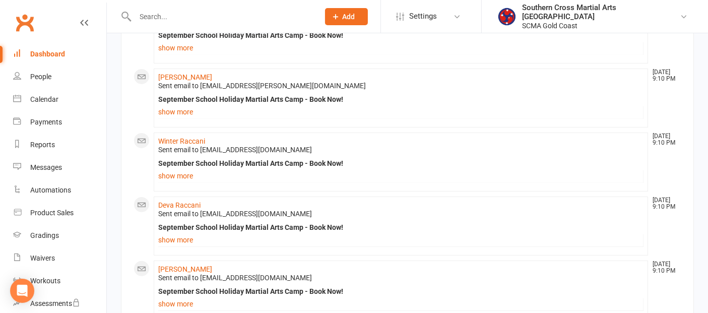
scroll to position [0, 0]
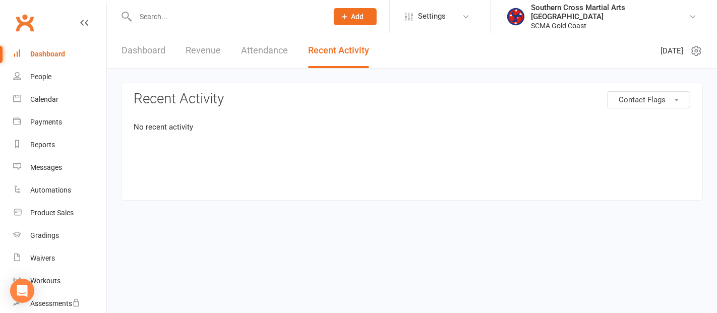
click at [631, 104] on button "Contact Flags" at bounding box center [648, 99] width 83 height 17
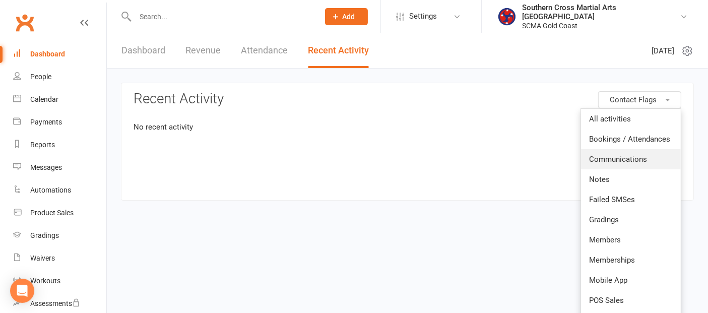
click at [618, 156] on span "Communications" at bounding box center [618, 159] width 58 height 9
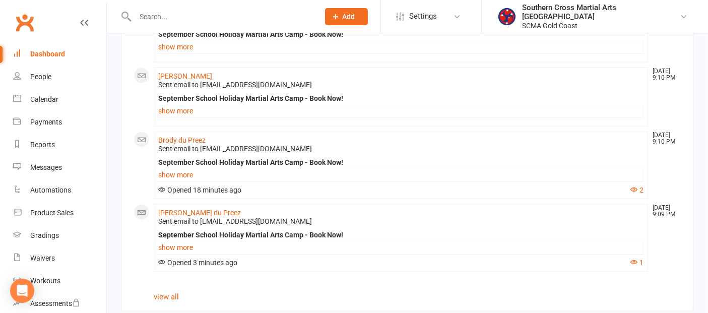
scroll to position [1107, 0]
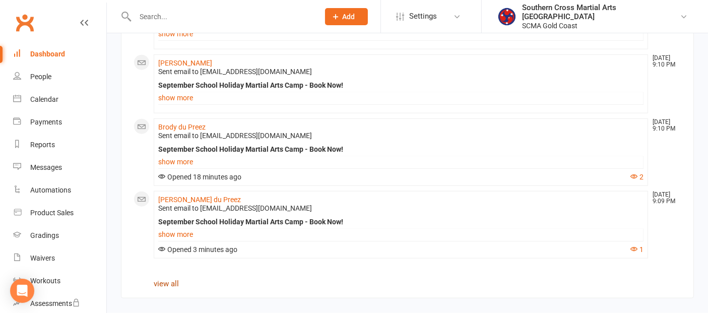
click at [170, 285] on link "view all" at bounding box center [166, 283] width 25 height 9
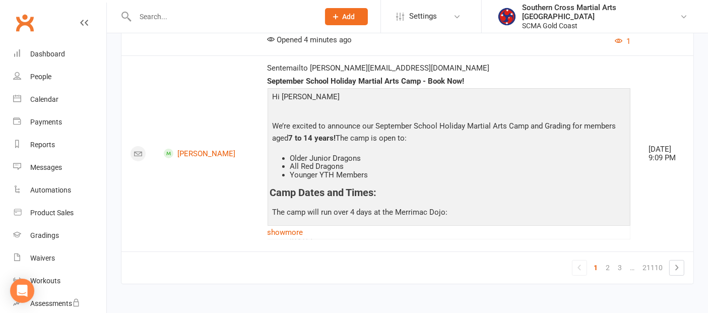
scroll to position [4109, 0]
click at [605, 269] on link "2" at bounding box center [608, 268] width 12 height 14
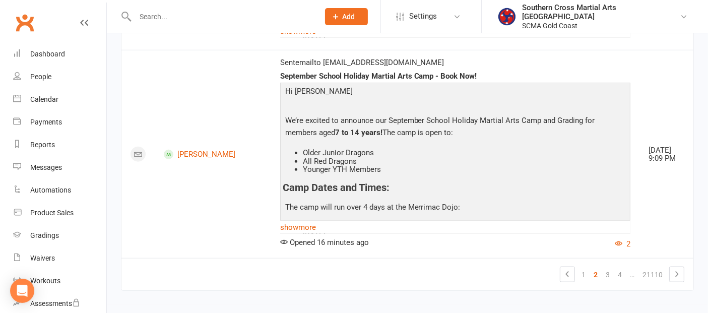
scroll to position [4804, 0]
click at [605, 267] on link "3" at bounding box center [608, 274] width 12 height 14
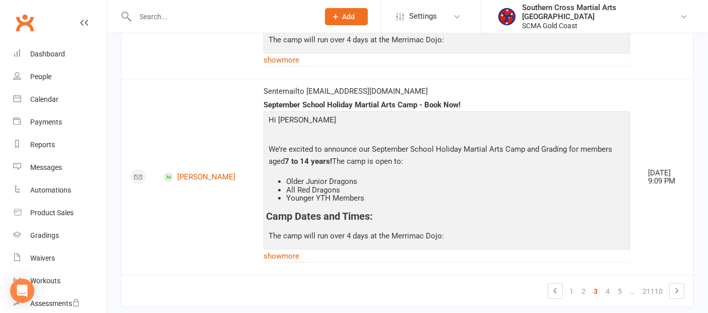
scroll to position [4780, 0]
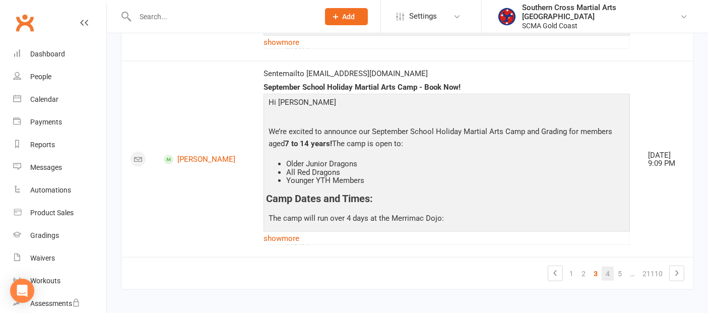
click at [605, 268] on link "4" at bounding box center [608, 274] width 12 height 14
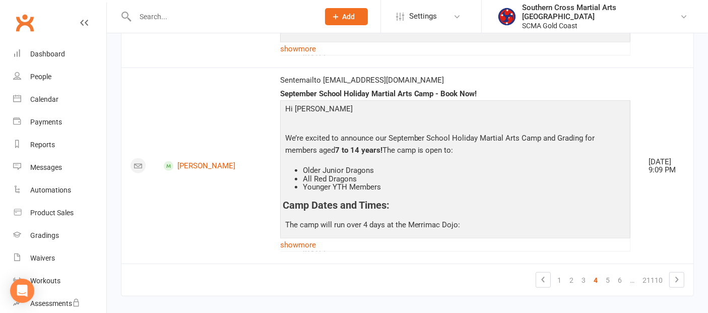
scroll to position [4841, 0]
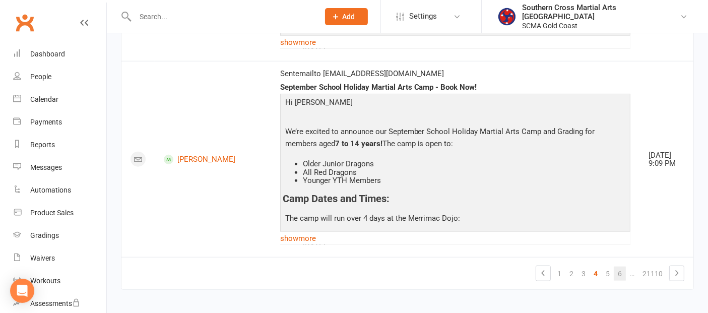
click at [616, 267] on link "6" at bounding box center [620, 274] width 12 height 14
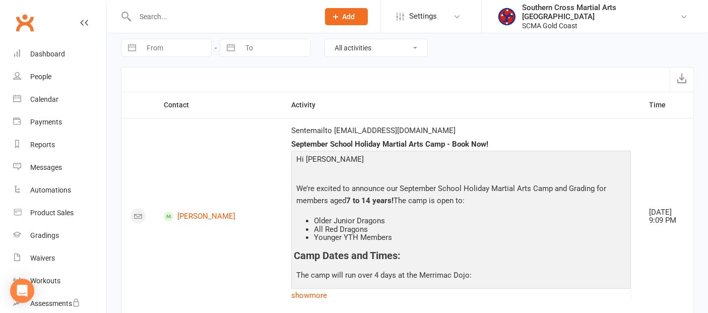
scroll to position [0, 0]
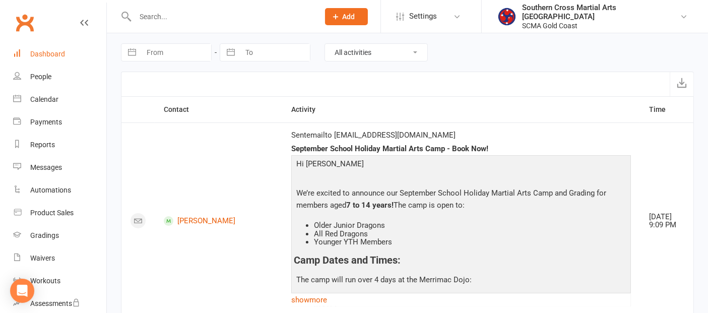
click at [56, 50] on div "Dashboard" at bounding box center [47, 54] width 35 height 8
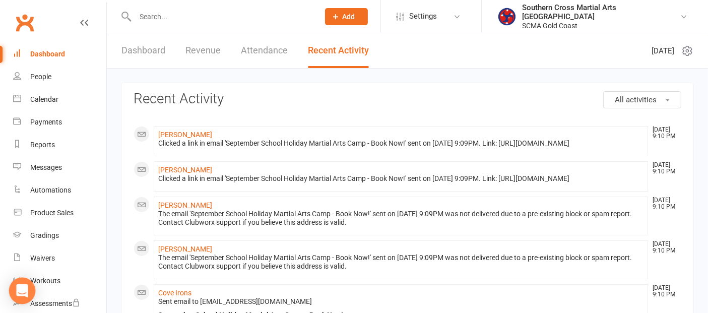
click at [22, 285] on icon "Open Intercom Messenger" at bounding box center [22, 290] width 12 height 13
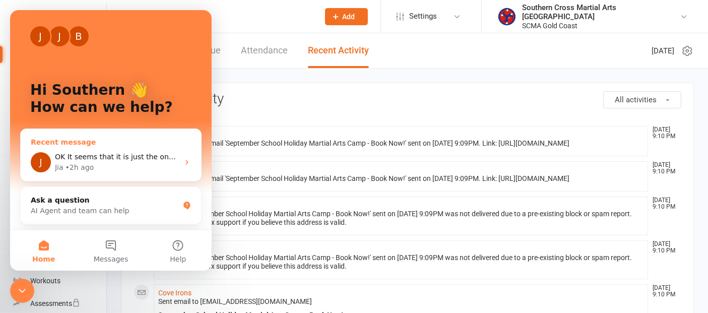
click at [101, 159] on span "OK It seems that it is just the one this morning a 0758 confirming her trail bo…" at bounding box center [460, 157] width 810 height 8
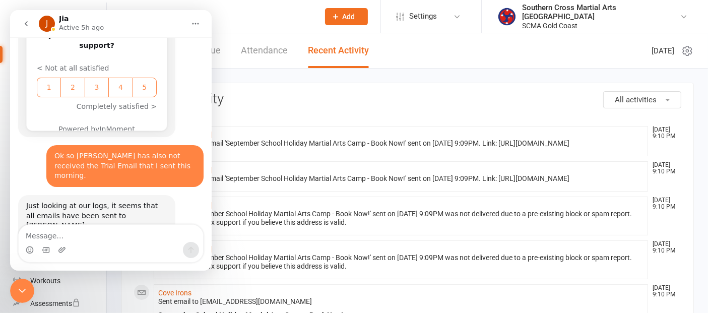
scroll to position [1533, 0]
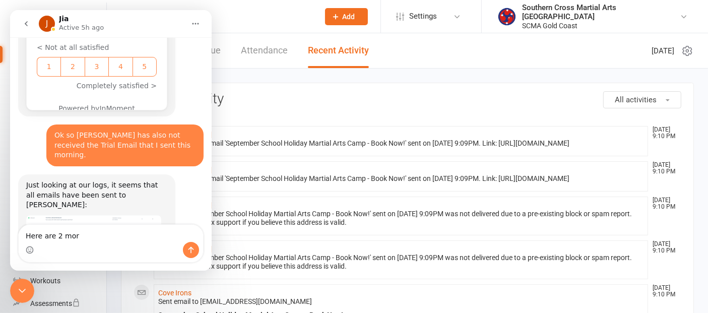
type textarea "Here are 2 more"
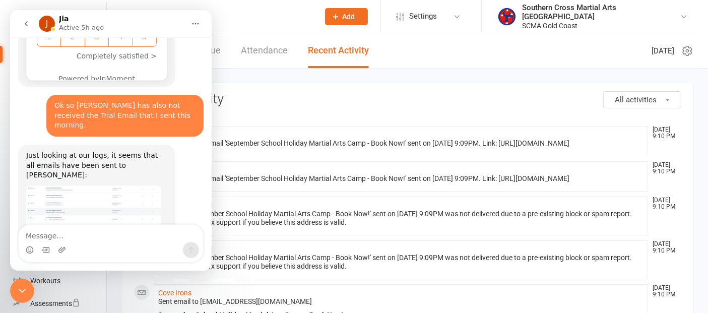
type textarea "[EMAIL_ADDRESS][DOMAIN_NAME] [EMAIL_ADDRESS][DOMAIN_NAME]"
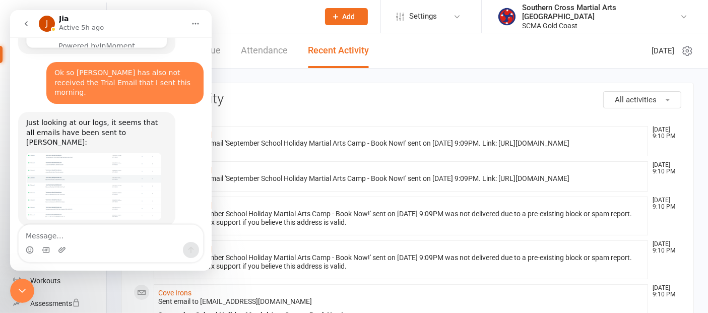
scroll to position [1606, 0]
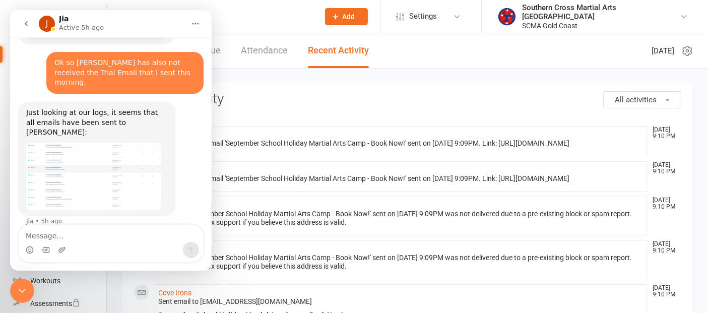
click at [31, 23] on button "go back" at bounding box center [26, 23] width 19 height 19
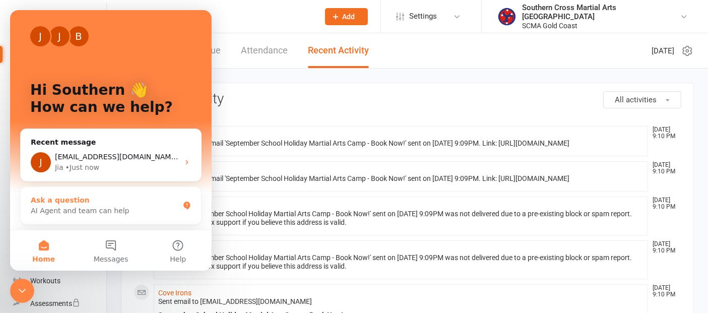
scroll to position [0, 0]
click at [17, 288] on icon "Close Intercom Messenger" at bounding box center [22, 290] width 12 height 12
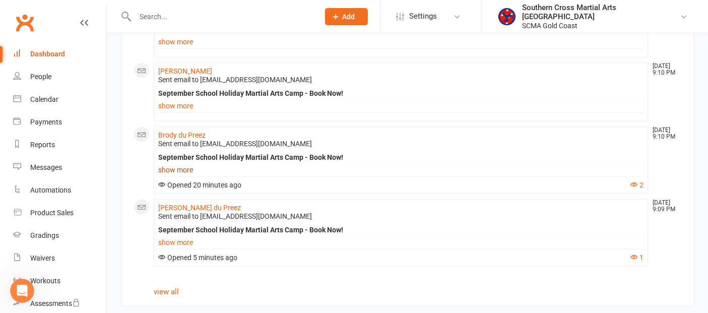
scroll to position [1107, 0]
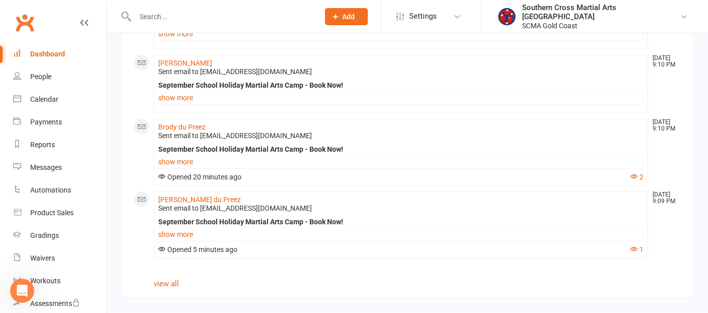
click at [37, 53] on div "Dashboard" at bounding box center [47, 54] width 35 height 8
click at [53, 52] on div "Dashboard" at bounding box center [47, 54] width 35 height 8
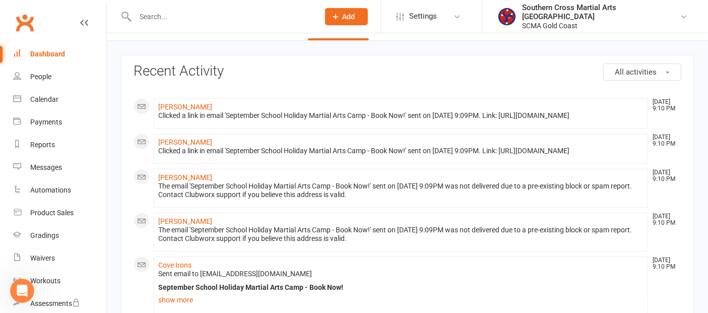
scroll to position [0, 0]
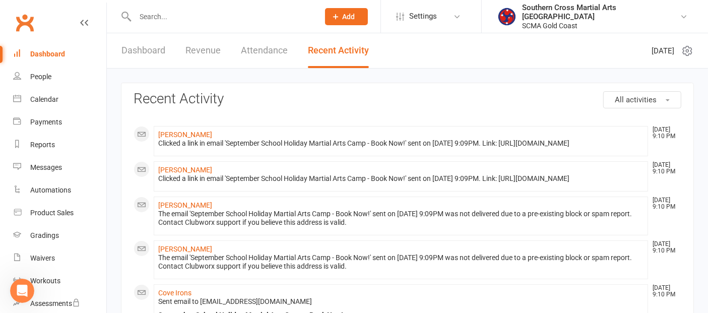
click at [210, 49] on link "Revenue" at bounding box center [203, 50] width 35 height 35
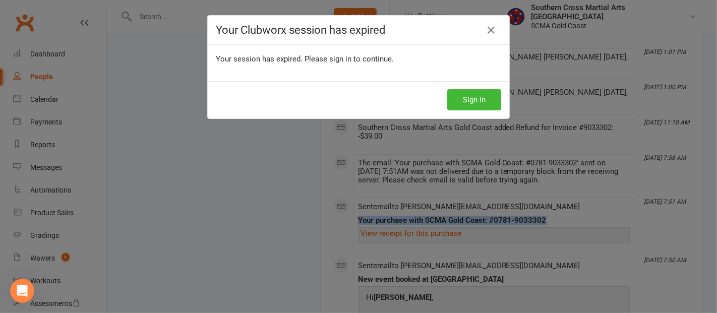
scroll to position [1533, 0]
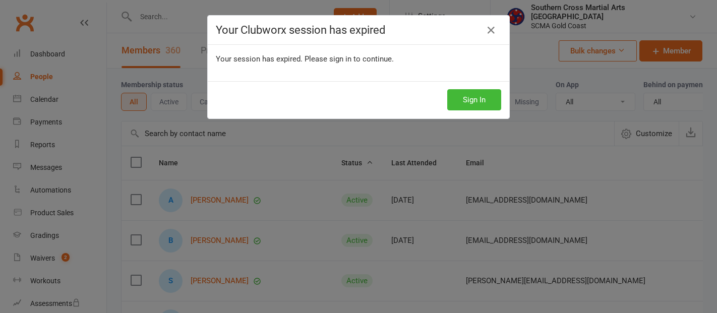
select select "100"
click at [468, 106] on button "Sign In" at bounding box center [474, 99] width 54 height 21
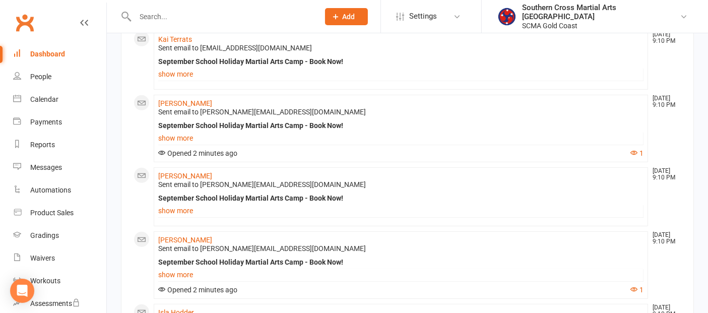
scroll to position [560, 0]
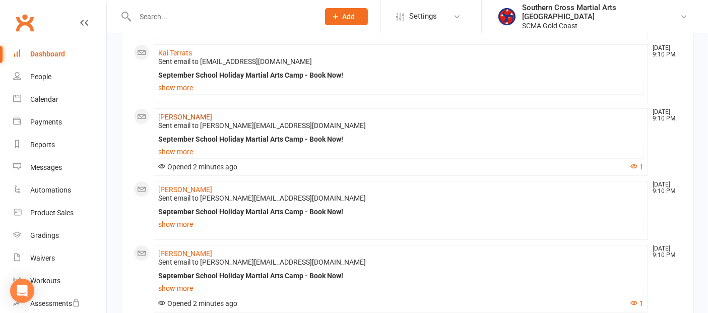
click at [192, 121] on link "[PERSON_NAME]" at bounding box center [185, 117] width 54 height 8
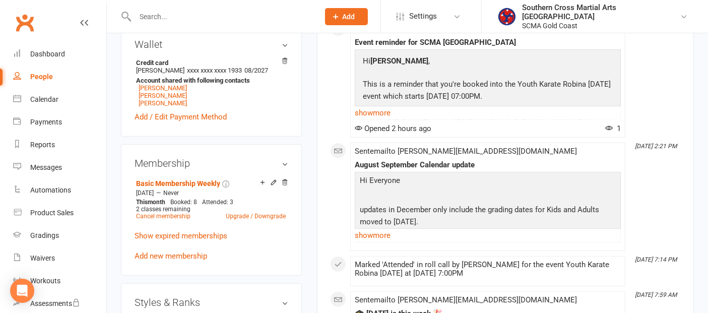
scroll to position [336, 0]
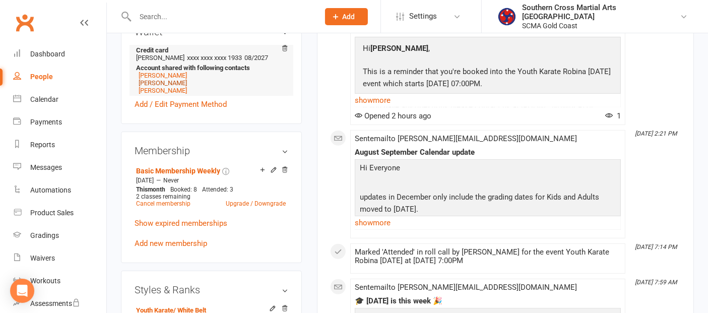
click at [162, 79] on link "[PERSON_NAME]" at bounding box center [163, 83] width 48 height 8
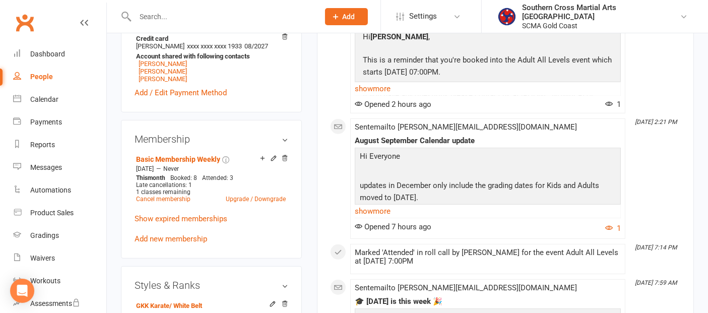
scroll to position [336, 0]
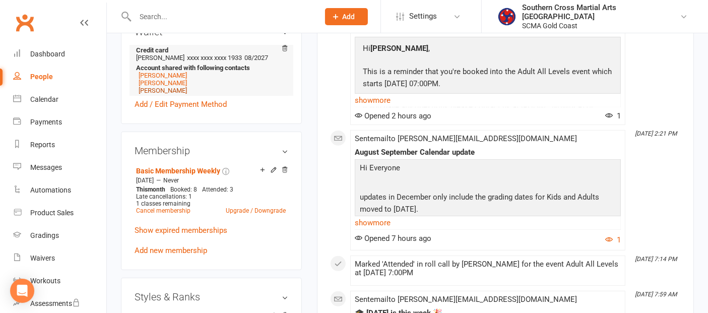
click at [158, 87] on link "[PERSON_NAME]" at bounding box center [163, 91] width 48 height 8
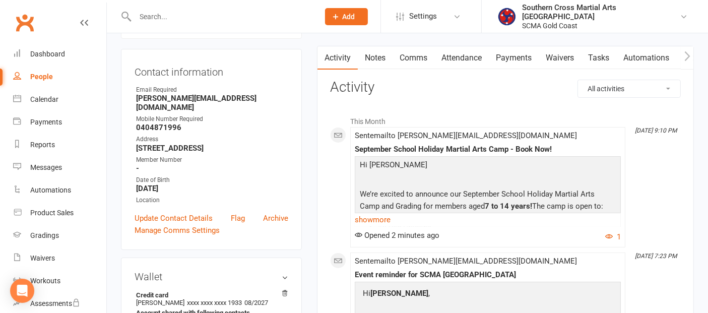
scroll to position [168, 0]
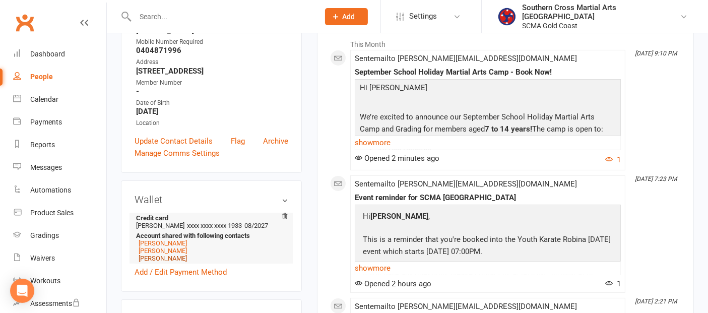
click at [163, 255] on link "[PERSON_NAME]" at bounding box center [163, 259] width 48 height 8
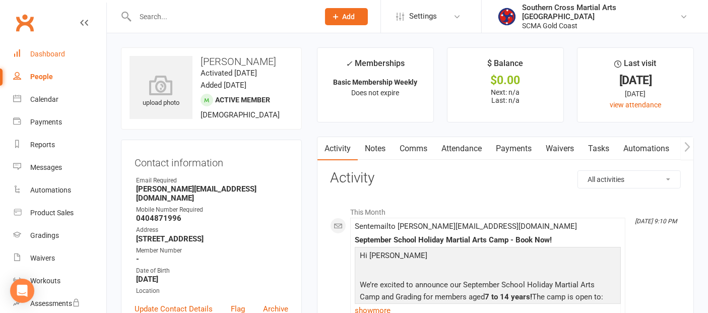
click at [49, 56] on div "Dashboard" at bounding box center [47, 54] width 35 height 8
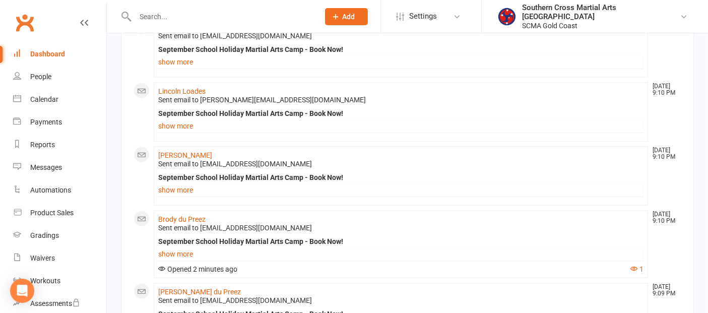
scroll to position [1090, 0]
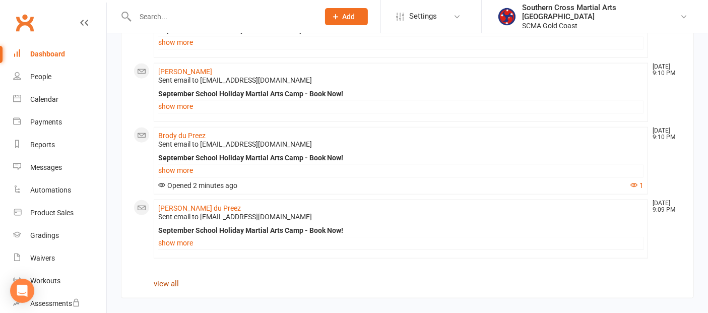
click at [160, 285] on link "view all" at bounding box center [166, 283] width 25 height 9
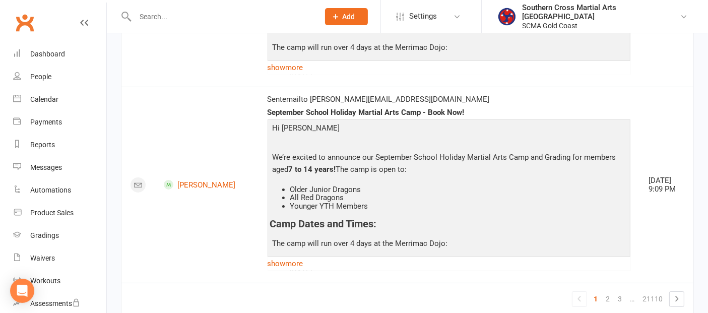
scroll to position [4073, 0]
